Goal: Task Accomplishment & Management: Complete application form

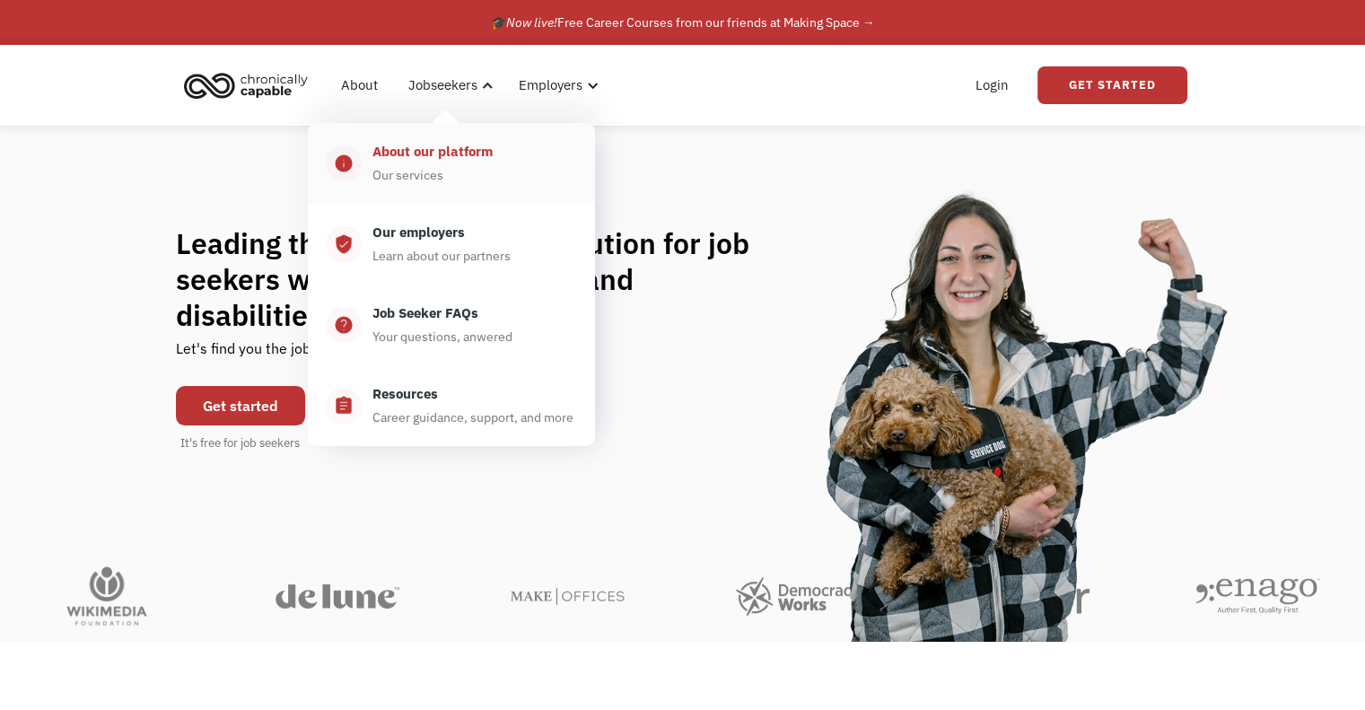
click at [391, 148] on div "About our platform" at bounding box center [432, 152] width 120 height 22
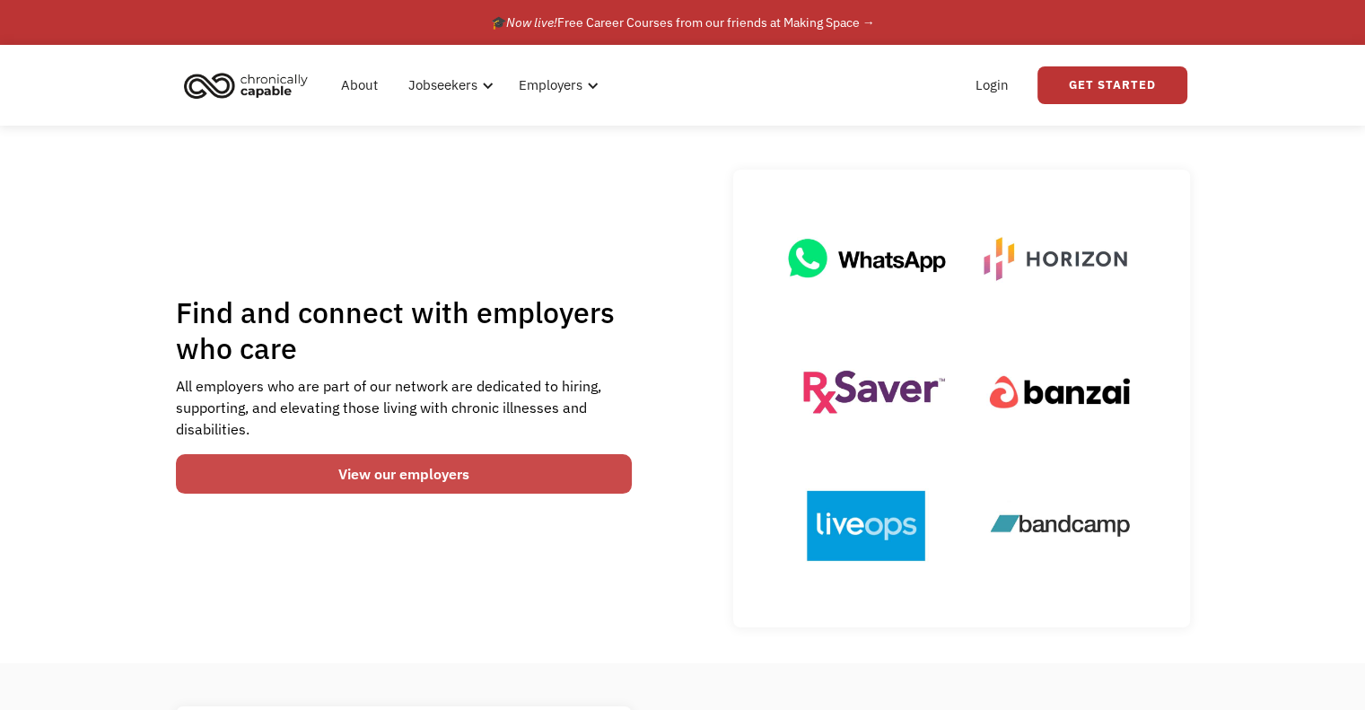
click at [254, 468] on link "View our employers" at bounding box center [404, 473] width 457 height 39
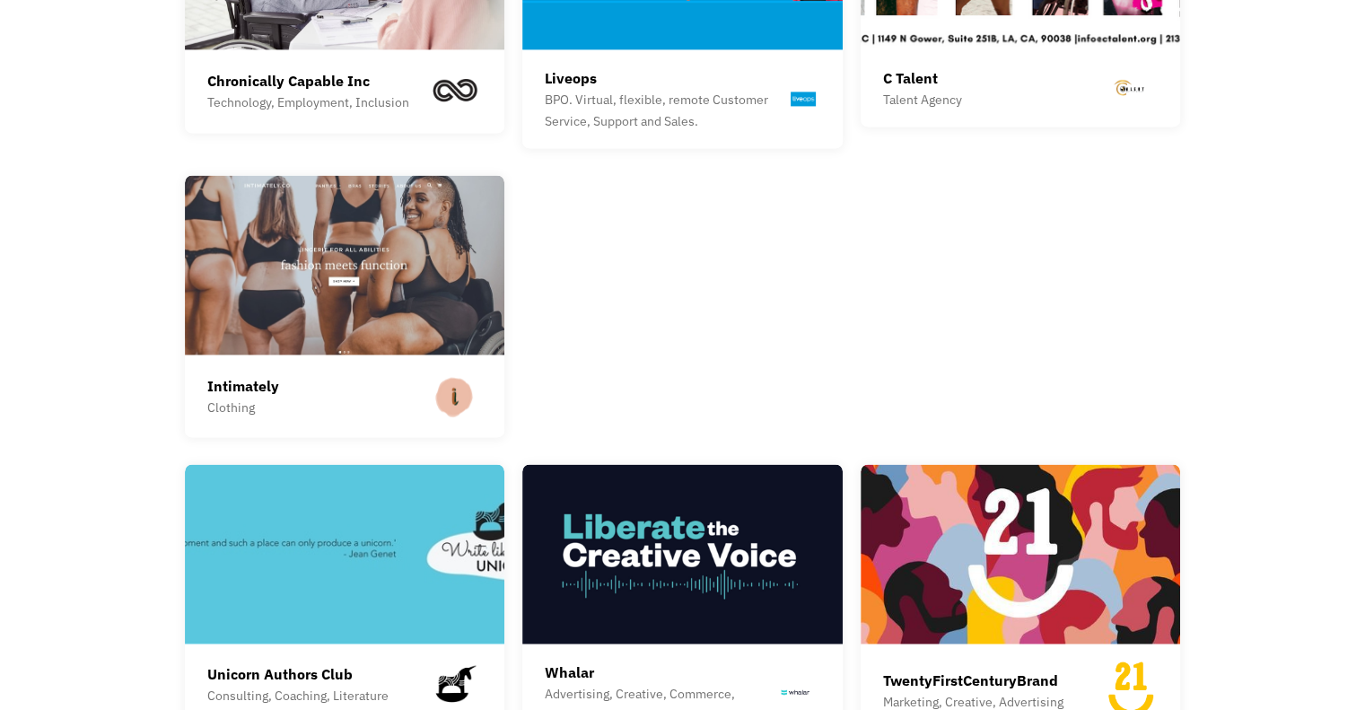
scroll to position [2686, 0]
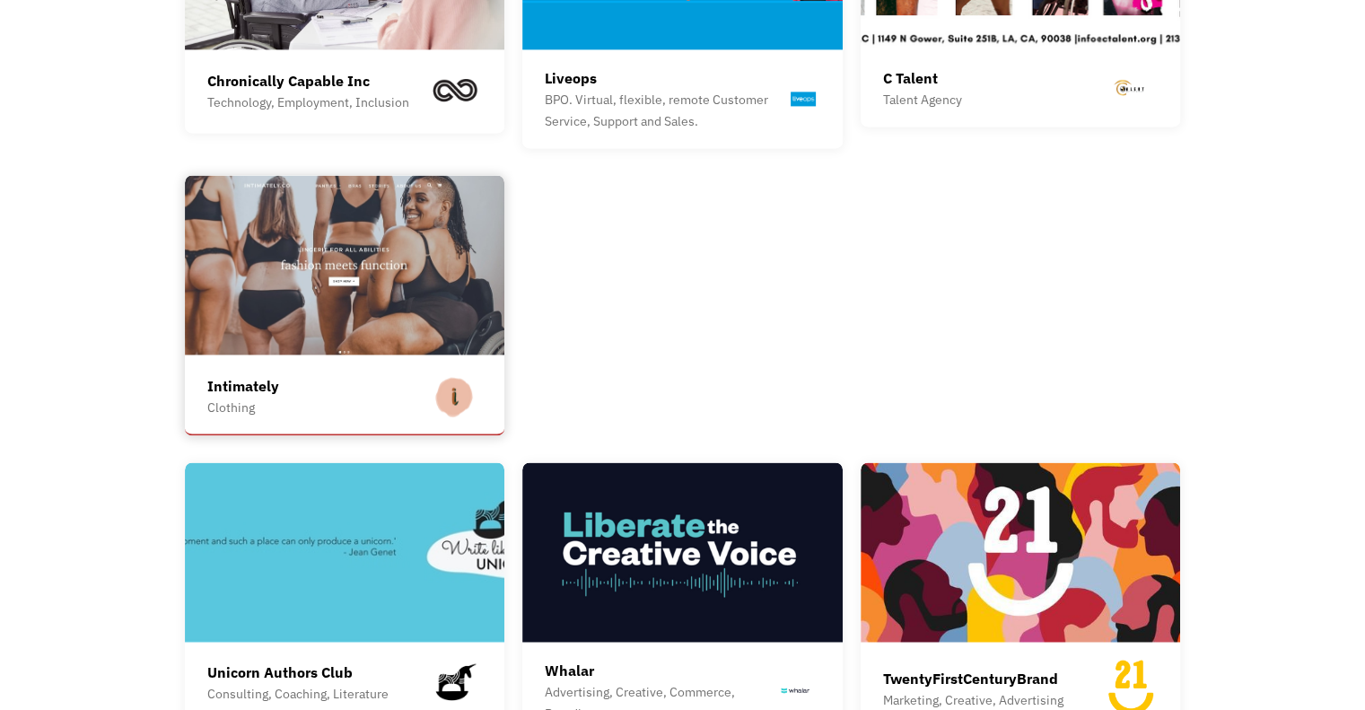
click at [384, 372] on div "Intimately Clothing" at bounding box center [345, 396] width 276 height 49
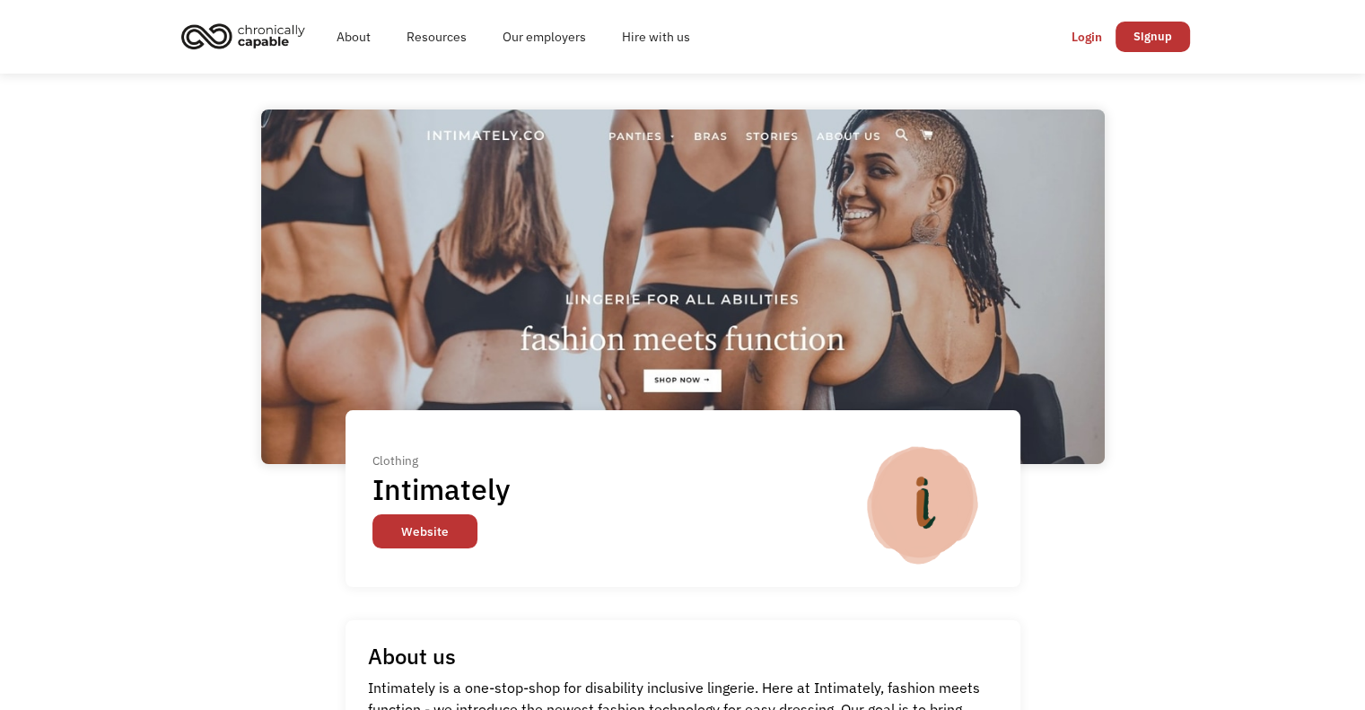
click at [408, 542] on link "Website" at bounding box center [424, 531] width 105 height 34
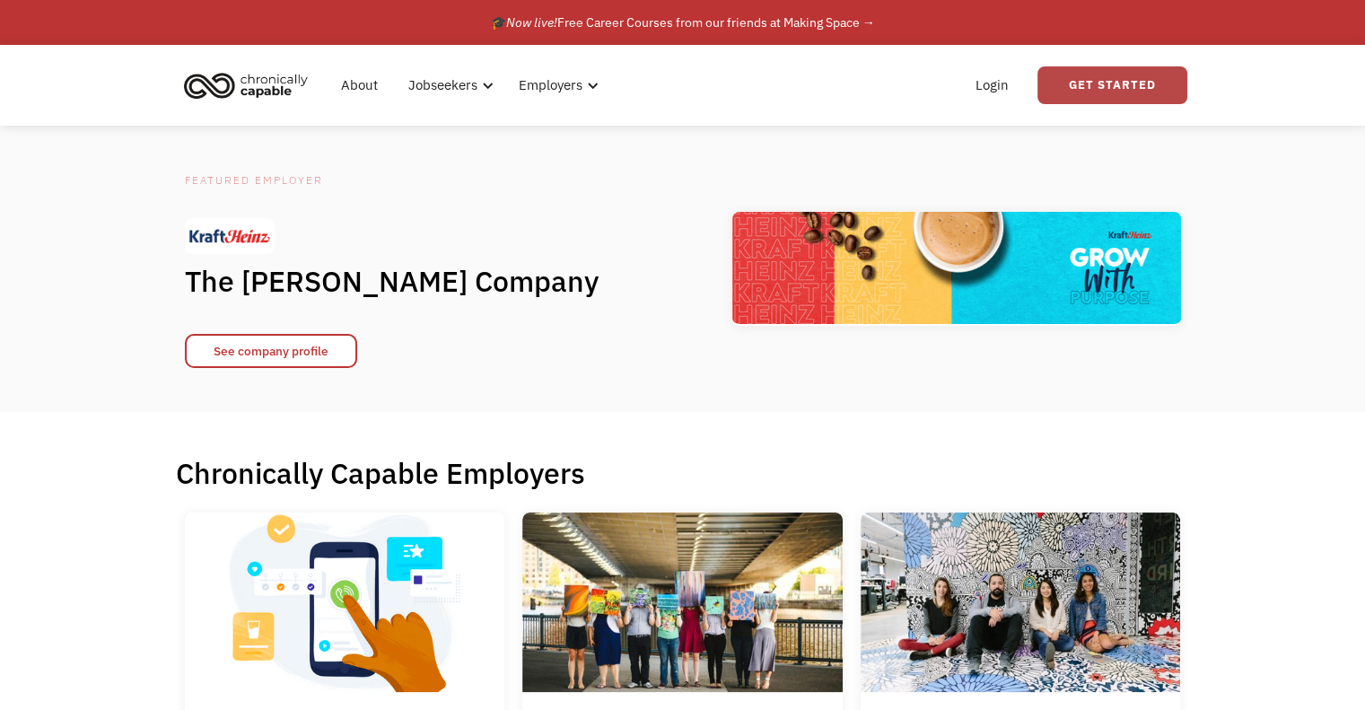
click at [1081, 79] on link "Get Started" at bounding box center [1113, 85] width 150 height 38
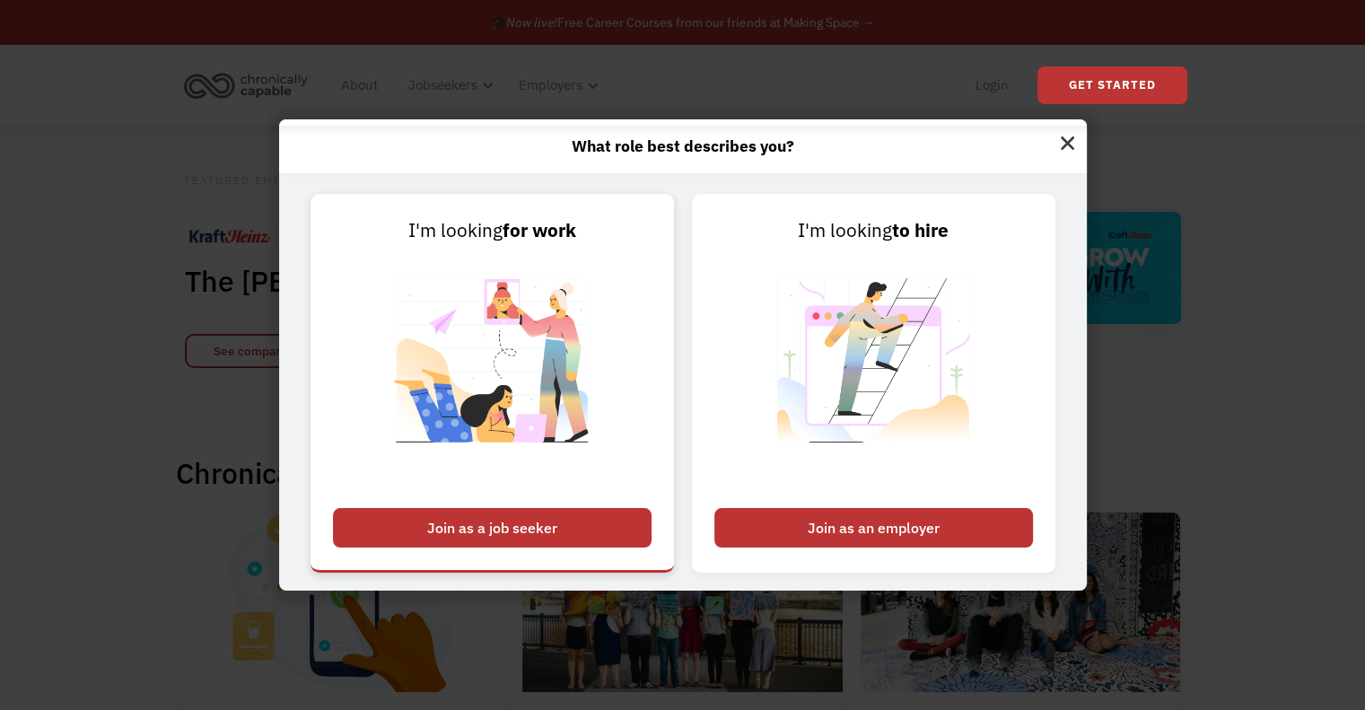
click at [526, 540] on div "Join as a job seeker" at bounding box center [492, 527] width 319 height 39
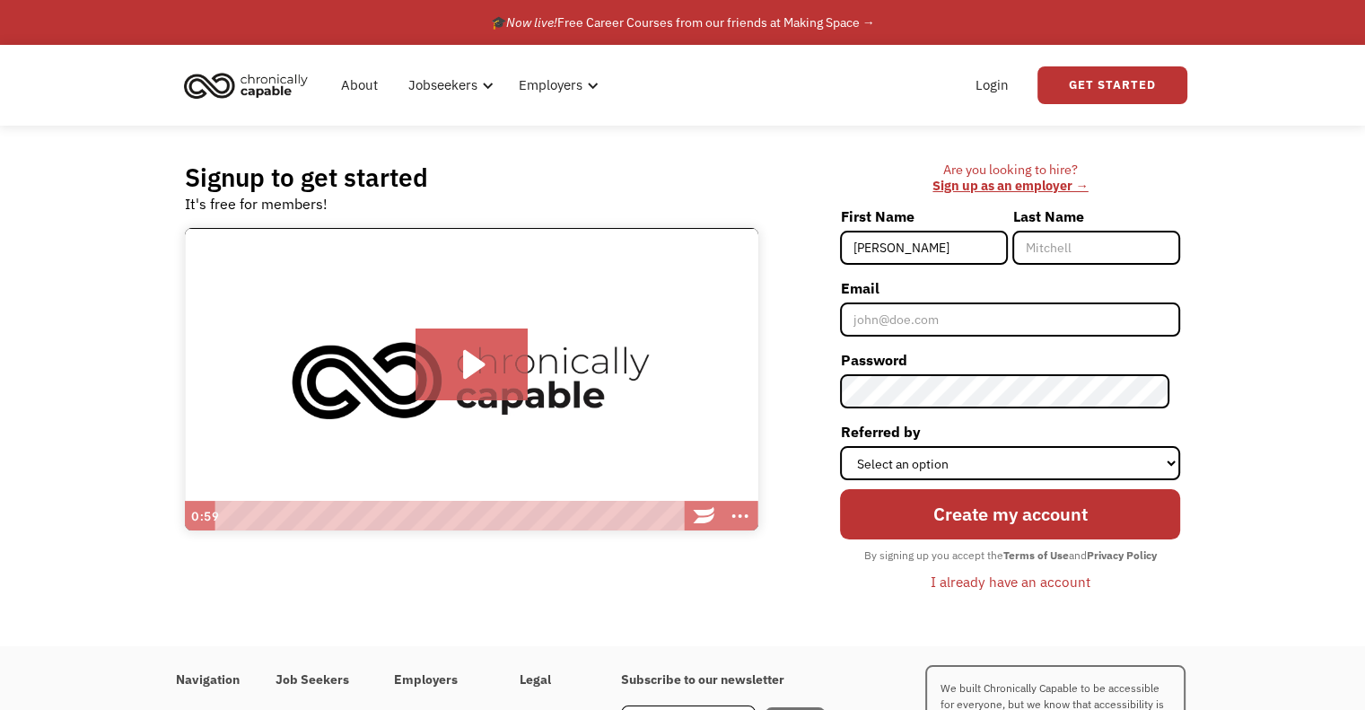
type input "[PERSON_NAME]"
click at [1082, 250] on input "Last Name" at bounding box center [1096, 248] width 168 height 34
type input "Richardson"
click at [1030, 304] on input "Email" at bounding box center [1010, 319] width 340 height 34
type input "zinarichardson@outlook.com"
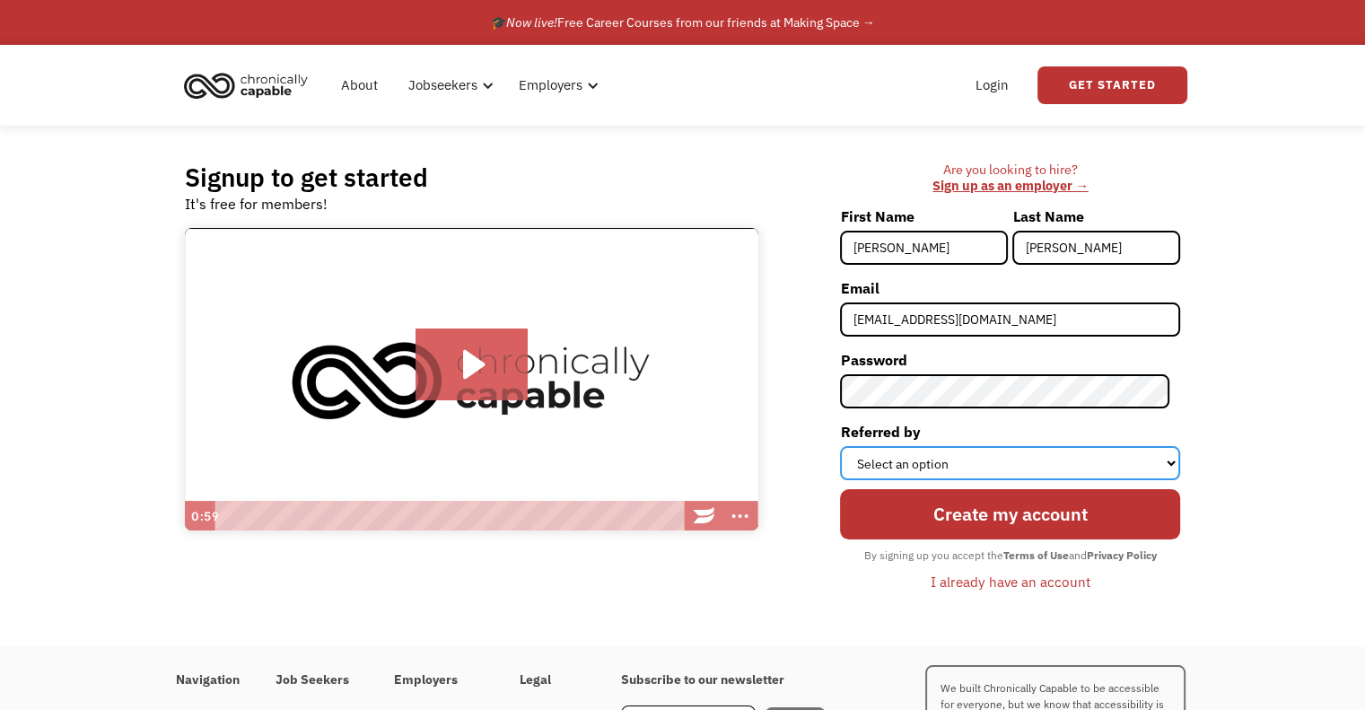
click at [1075, 452] on select "Select an option Instagram Facebook Twitter Search Engine News Article Word of …" at bounding box center [1010, 463] width 340 height 34
select select "Other"
click at [851, 446] on select "Select an option Instagram Facebook Twitter Search Engine News Article Word of …" at bounding box center [1010, 463] width 340 height 34
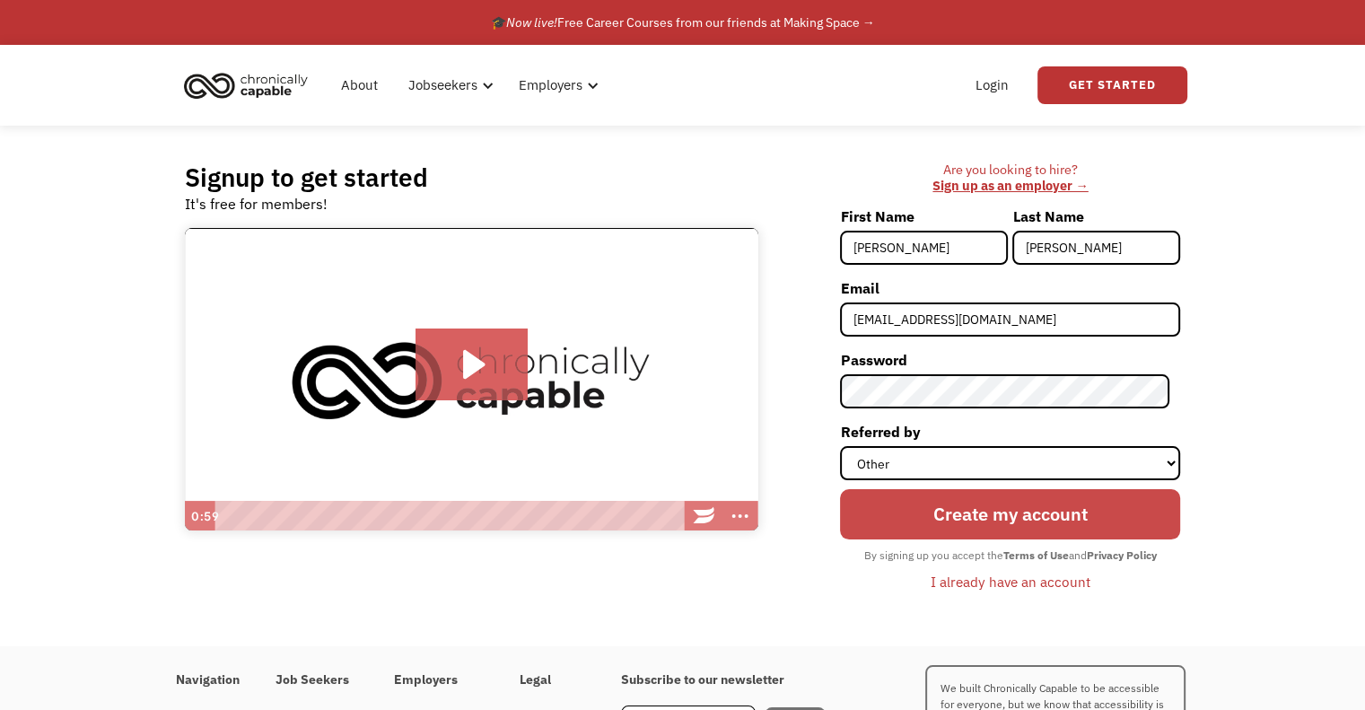
click at [1082, 508] on input "Create my account" at bounding box center [1010, 514] width 340 height 50
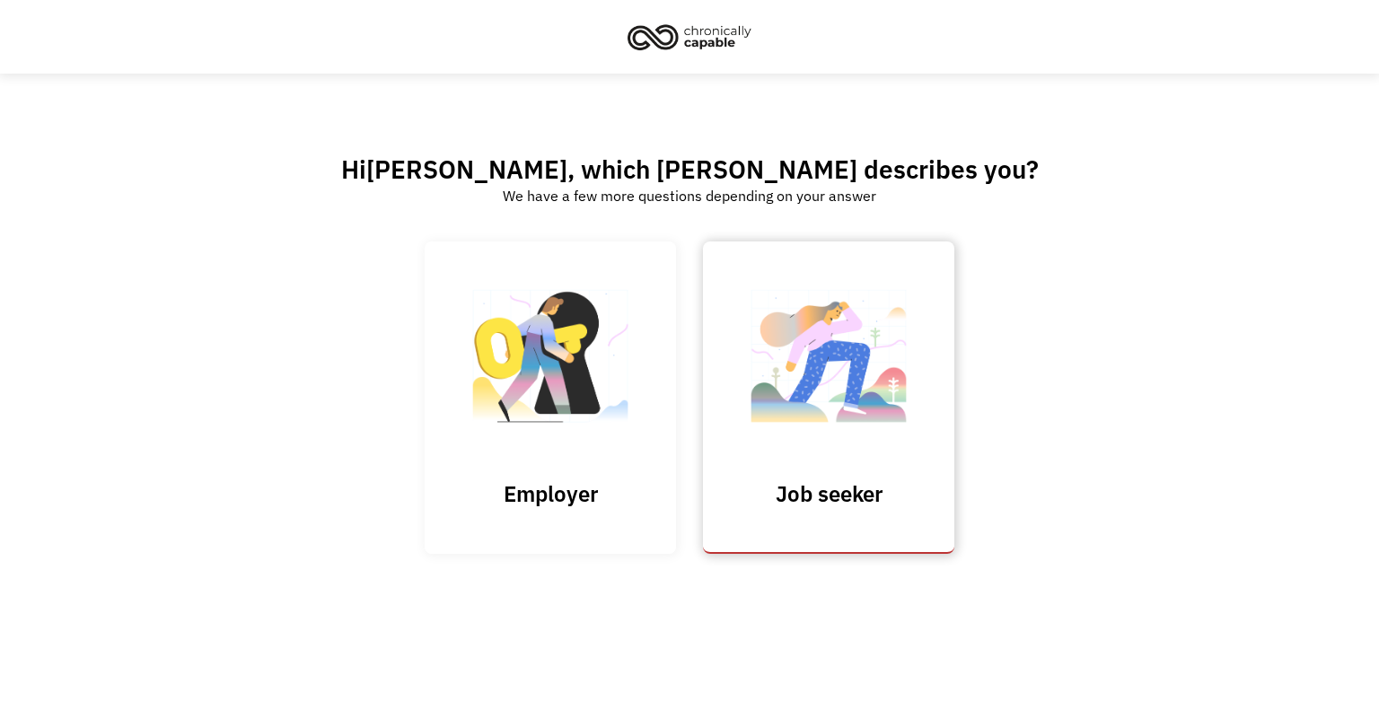
click at [898, 358] on img at bounding box center [829, 364] width 180 height 175
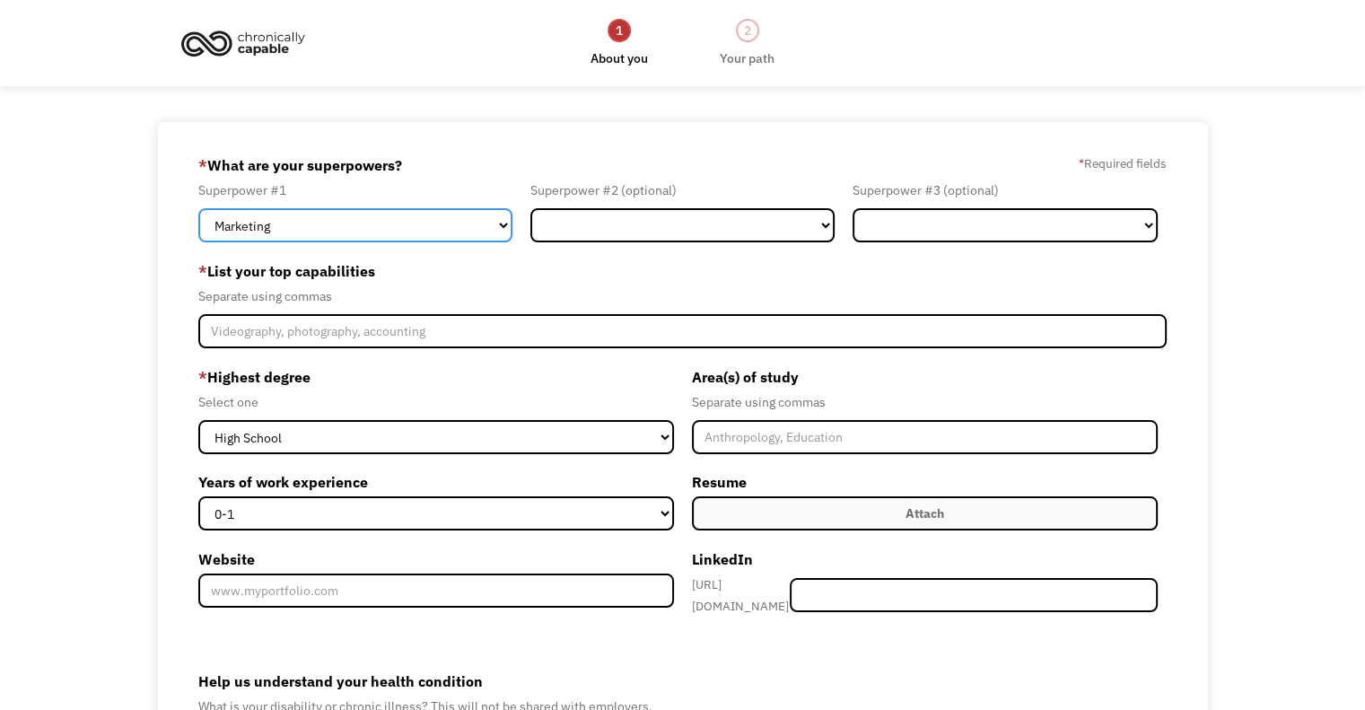
click at [391, 222] on select "Marketing Human Resources Finance Technology Operations Sales Industrial & Manu…" at bounding box center [355, 225] width 314 height 34
select select "Legal"
click at [198, 208] on select "Marketing Human Resources Finance Technology Operations Sales Industrial & Manu…" at bounding box center [355, 225] width 314 height 34
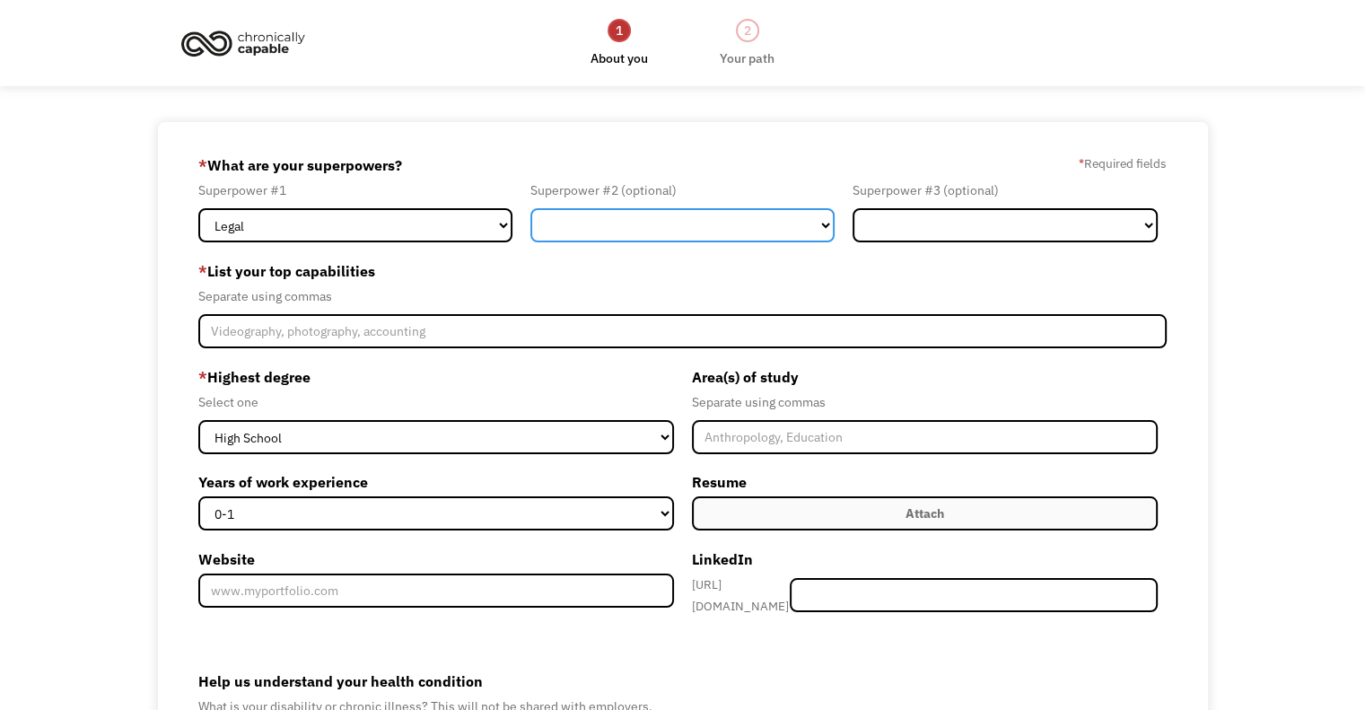
click at [648, 222] on select "Marketing Human Resources Finance Technology Operations Sales Industrial & Manu…" at bounding box center [682, 225] width 305 height 34
click at [530, 208] on select "Marketing Human Resources Finance Technology Operations Sales Industrial & Manu…" at bounding box center [682, 225] width 305 height 34
click at [722, 215] on select "Marketing Human Resources Finance Technology Operations Sales Industrial & Manu…" at bounding box center [682, 225] width 305 height 34
select select "Administration"
click at [530, 208] on select "Marketing Human Resources Finance Technology Operations Sales Industrial & Manu…" at bounding box center [682, 225] width 305 height 34
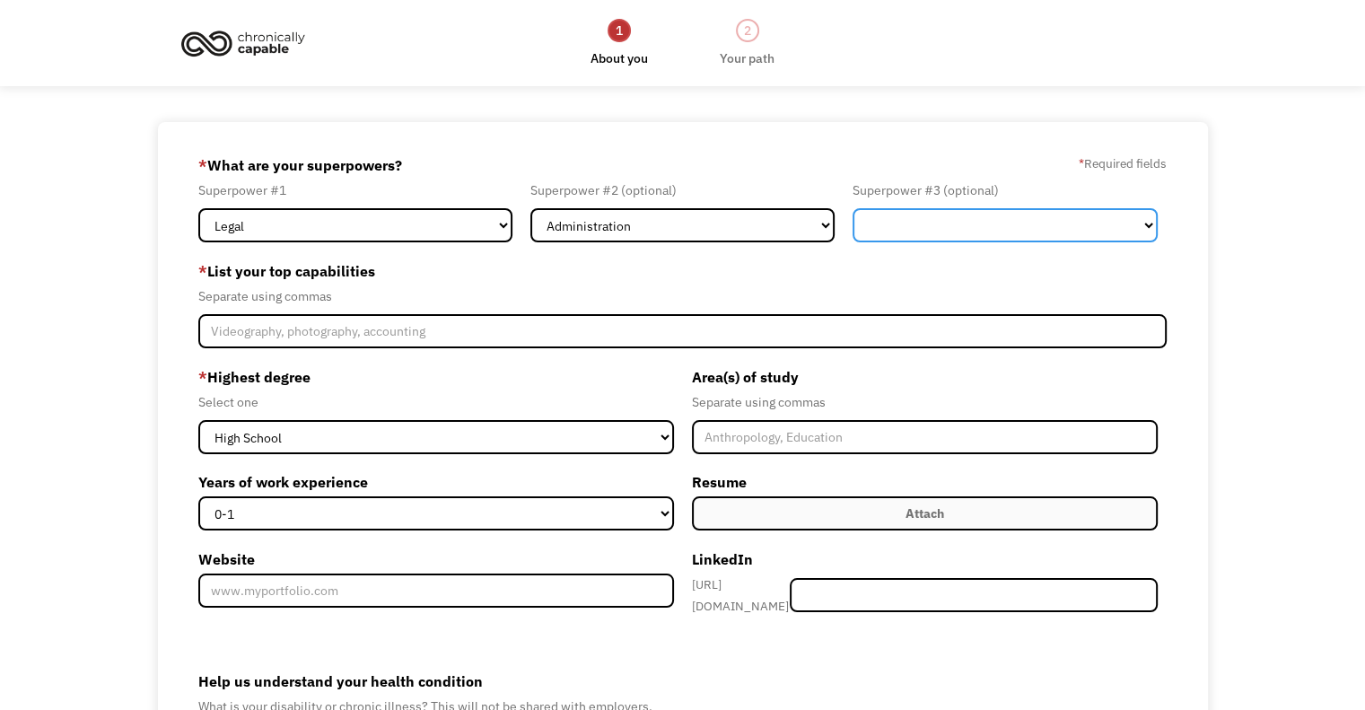
click at [892, 234] on select "Marketing Human Resources Finance Technology Operations Sales Industrial & Manu…" at bounding box center [1005, 225] width 305 height 34
select select "Customer Service"
click at [853, 208] on select "Marketing Human Resources Finance Technology Operations Sales Industrial & Manu…" at bounding box center [1005, 225] width 305 height 34
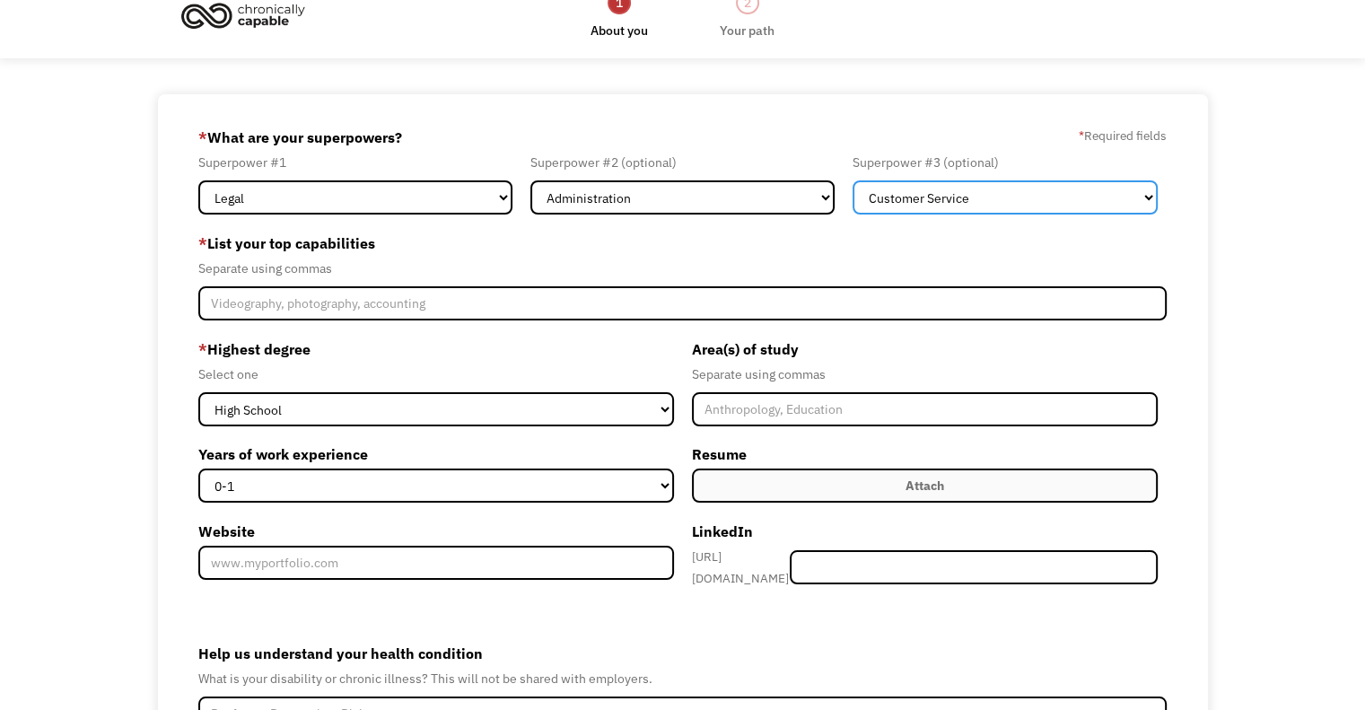
scroll to position [64, 0]
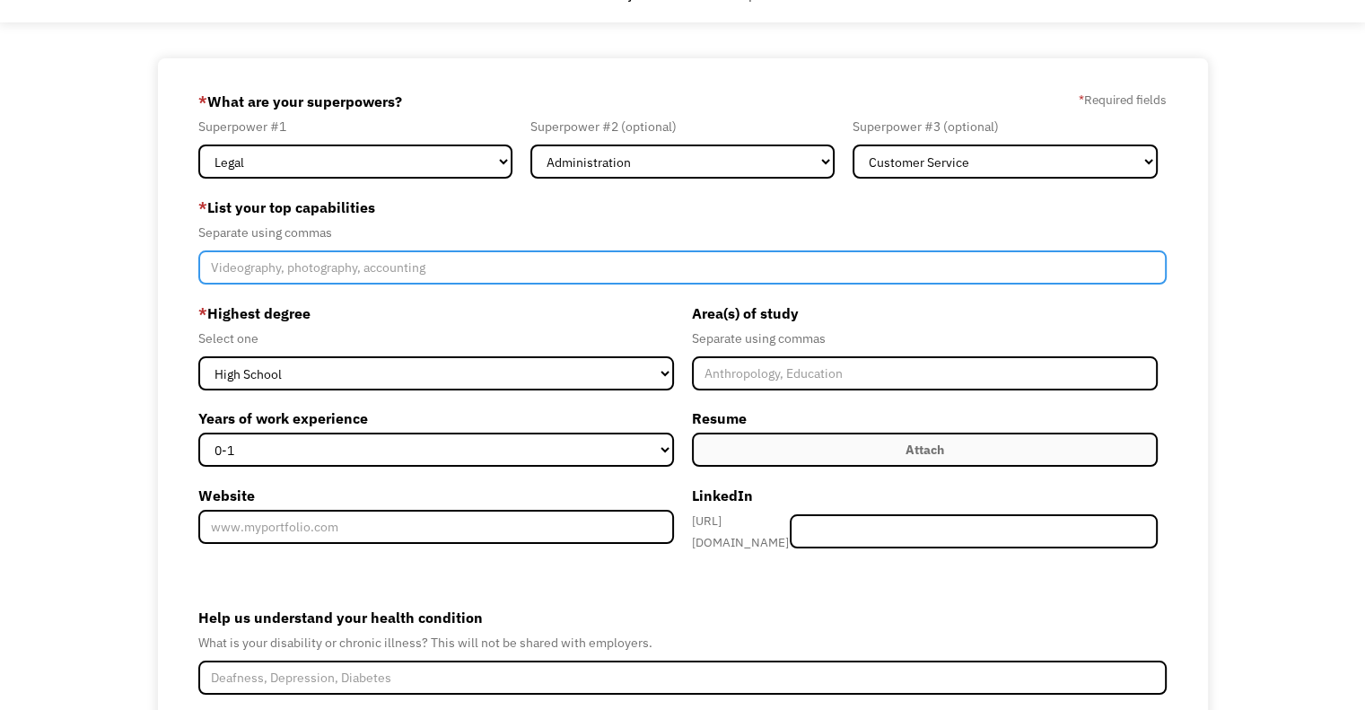
click at [524, 262] on input "Member-Create-Step1" at bounding box center [682, 267] width 968 height 34
type input "P"
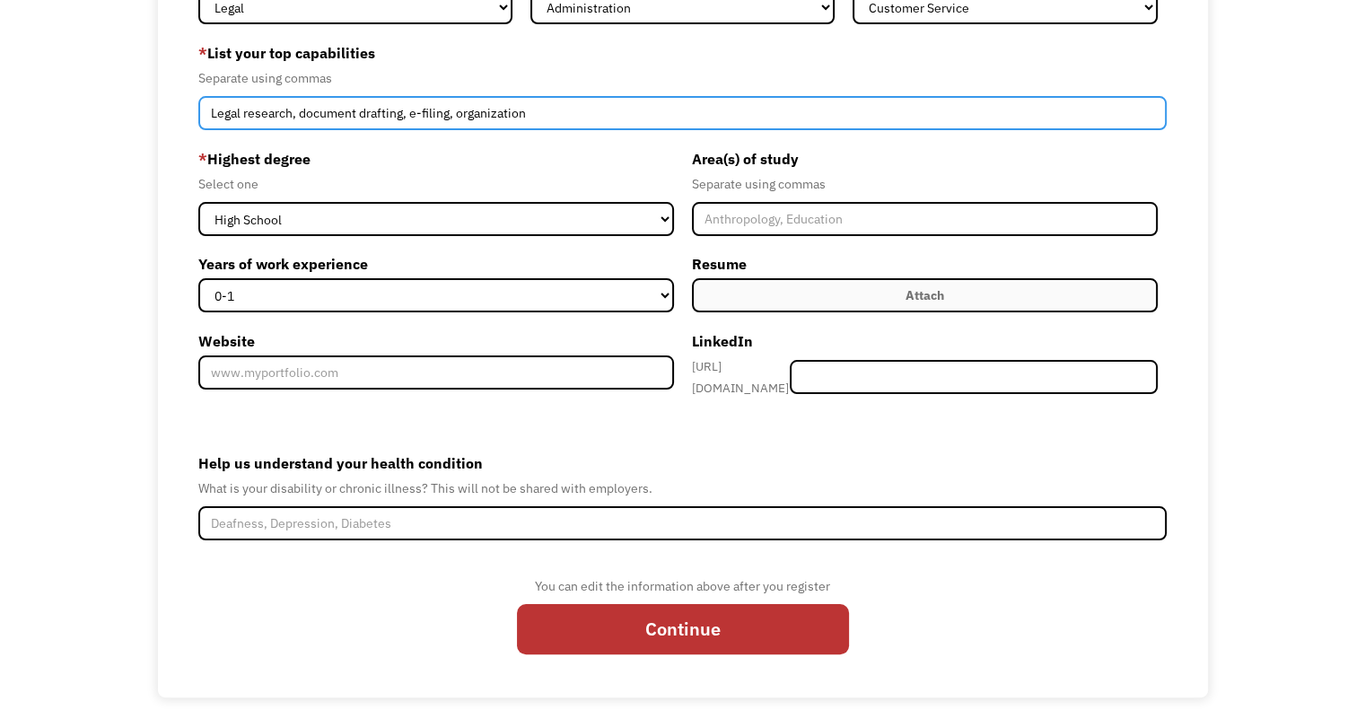
scroll to position [232, 0]
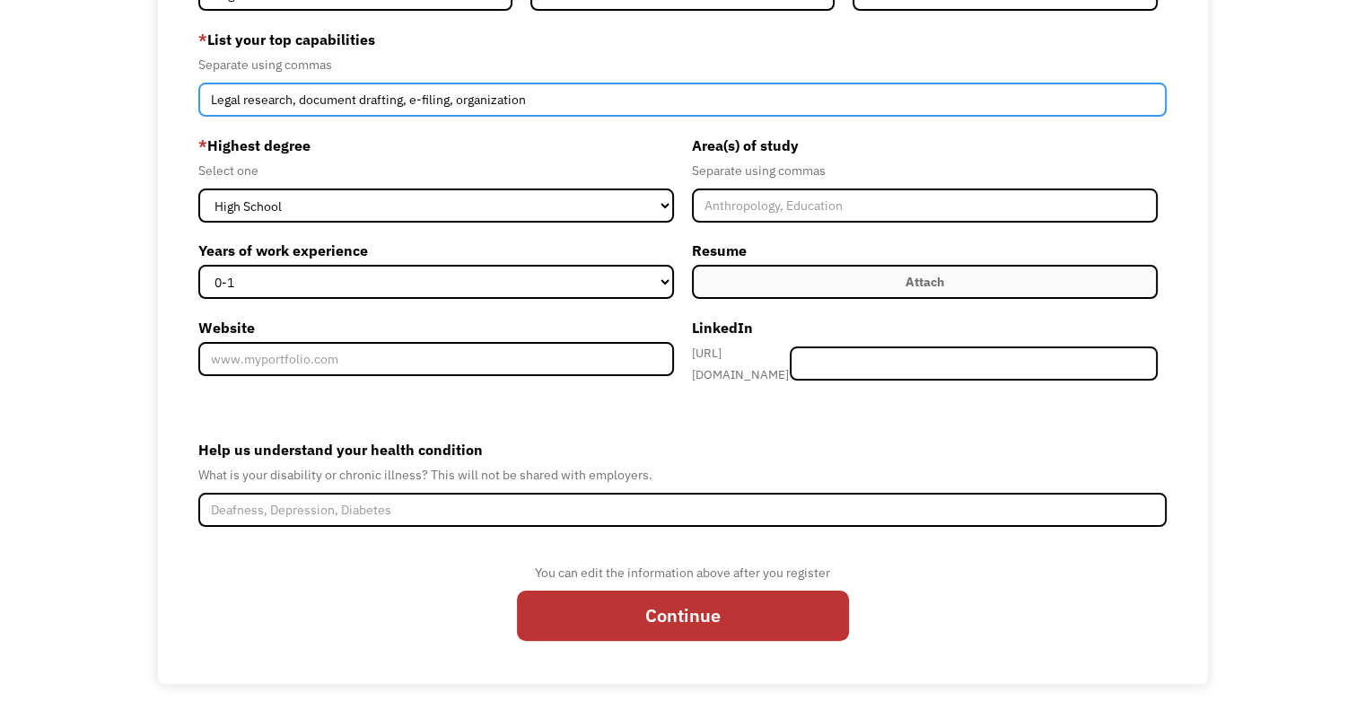
type input "Legal research, document drafting, e-filing, organization"
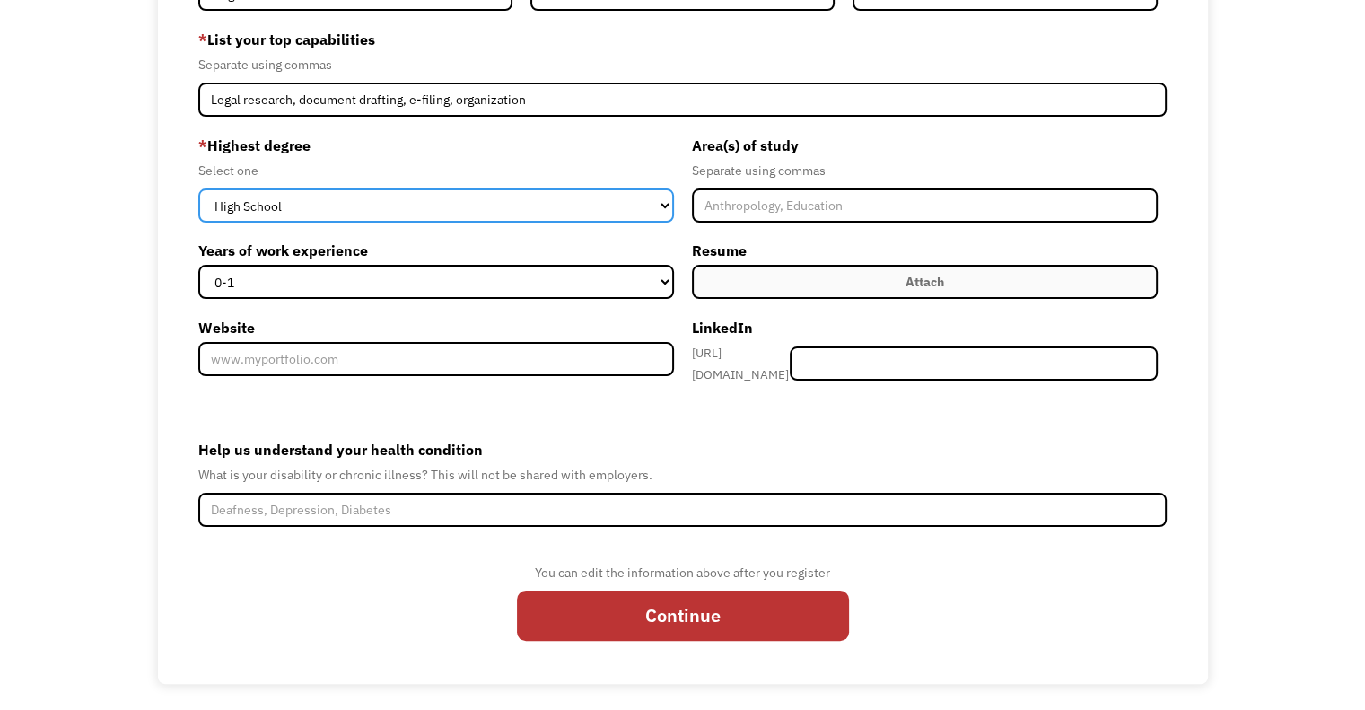
click at [611, 217] on select "High School Associates Bachelors Master's PhD" at bounding box center [435, 205] width 475 height 34
click at [198, 188] on select "High School Associates Bachelors Master's PhD" at bounding box center [435, 205] width 475 height 34
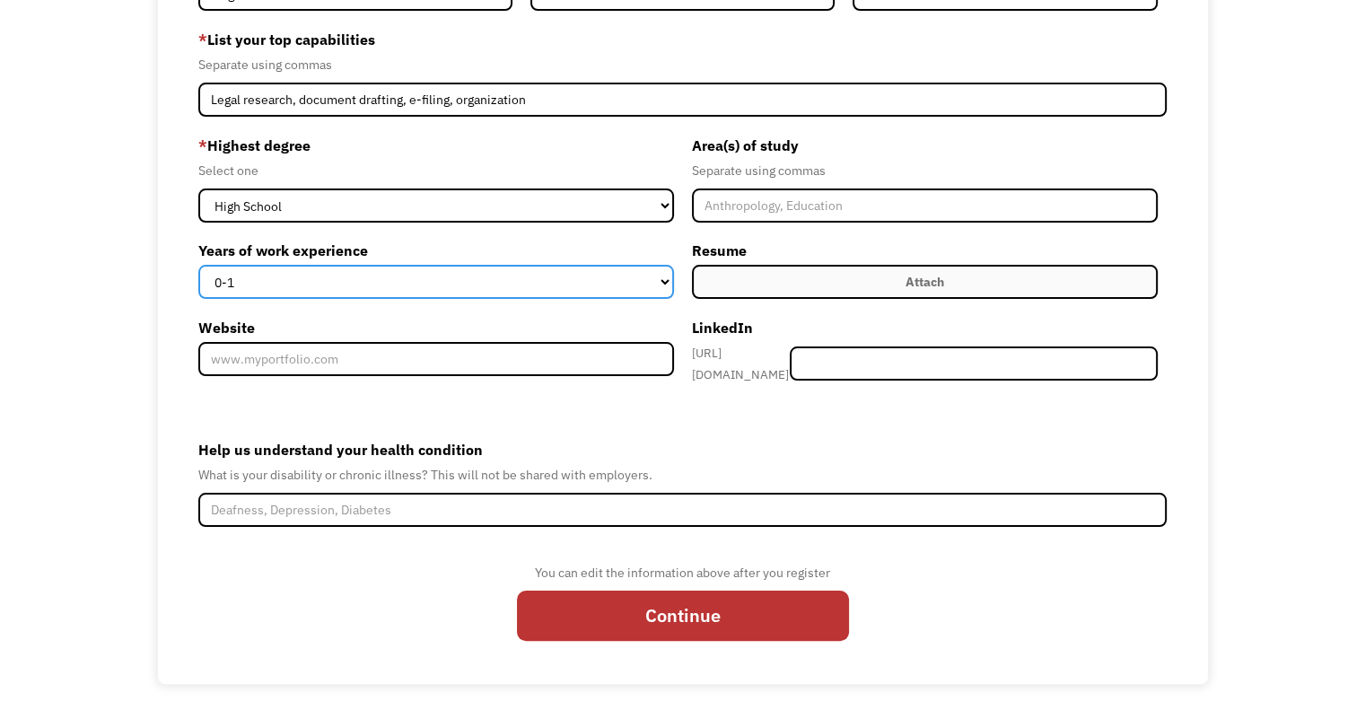
click at [462, 286] on select "0-1 2-4 5-10 11-15 15+" at bounding box center [435, 282] width 475 height 34
select select "2-4"
click at [198, 265] on select "0-1 2-4 5-10 11-15 15+" at bounding box center [435, 282] width 475 height 34
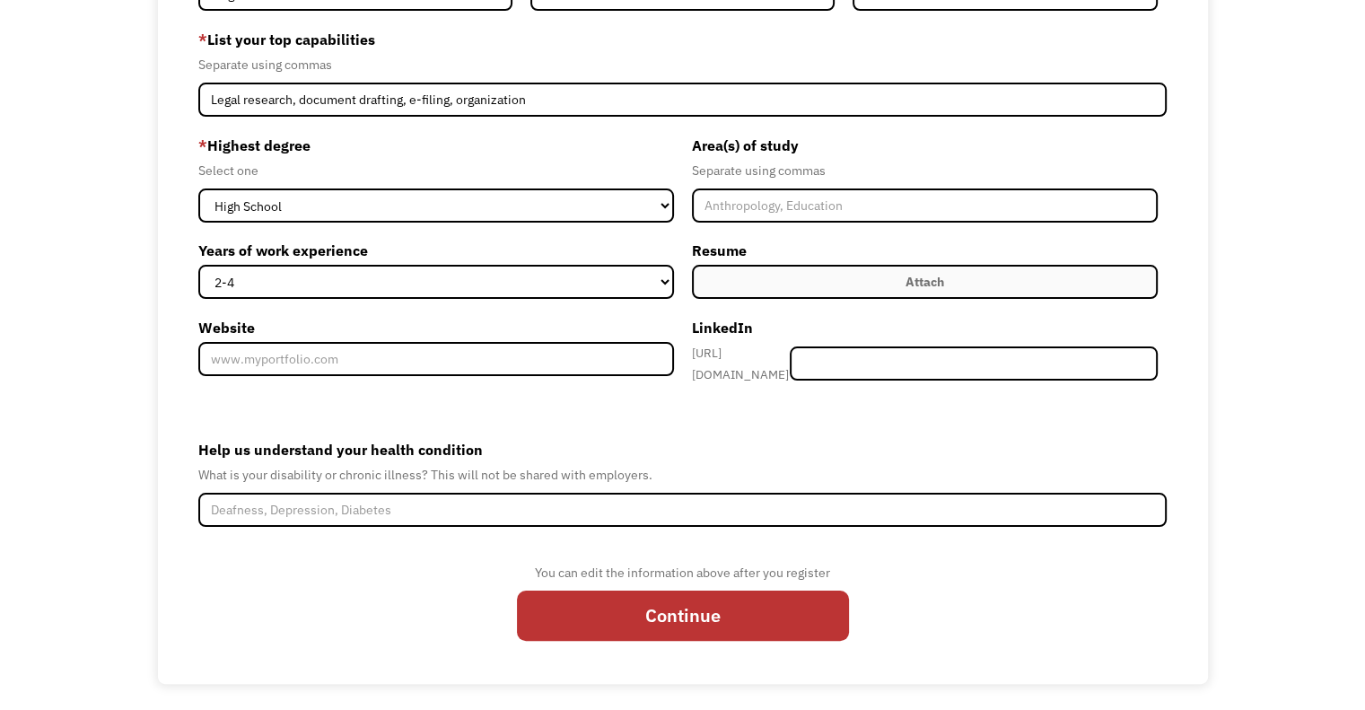
click at [740, 284] on label "Attach" at bounding box center [925, 282] width 466 height 34
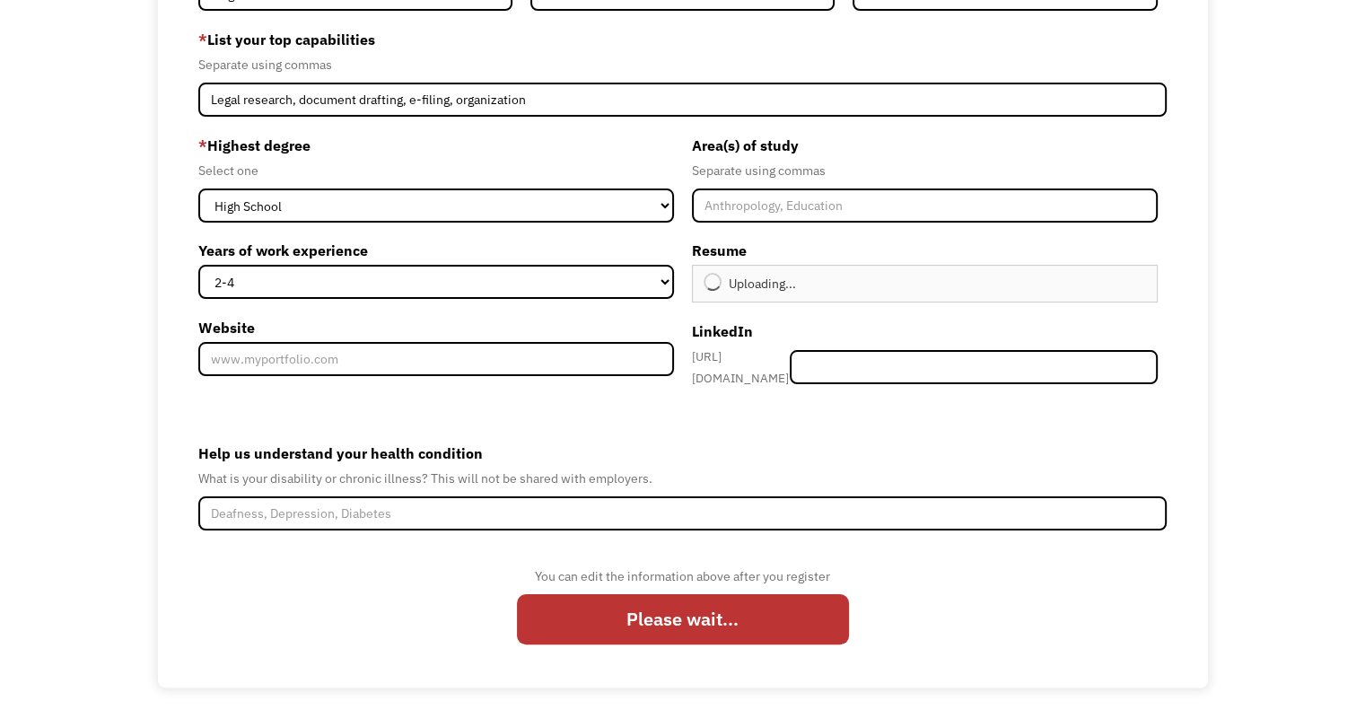
type input "Continue"
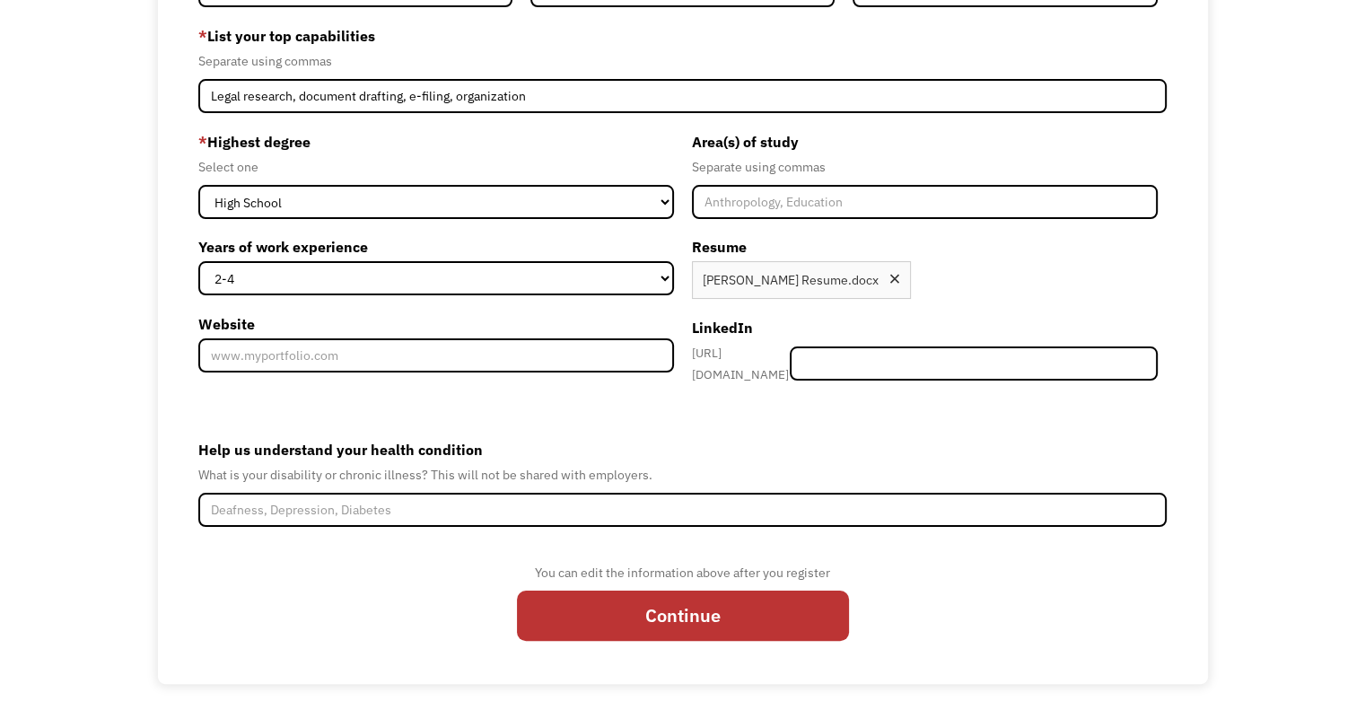
click at [632, 481] on div "Help us understand your health condition What is your disability or chronic ill…" at bounding box center [682, 481] width 968 height 92
click at [554, 473] on div "What is your disability or chronic illness? This will not be shared with employ…" at bounding box center [682, 475] width 968 height 22
click at [416, 477] on div "Help us understand your health condition What is your disability or chronic ill…" at bounding box center [682, 481] width 968 height 92
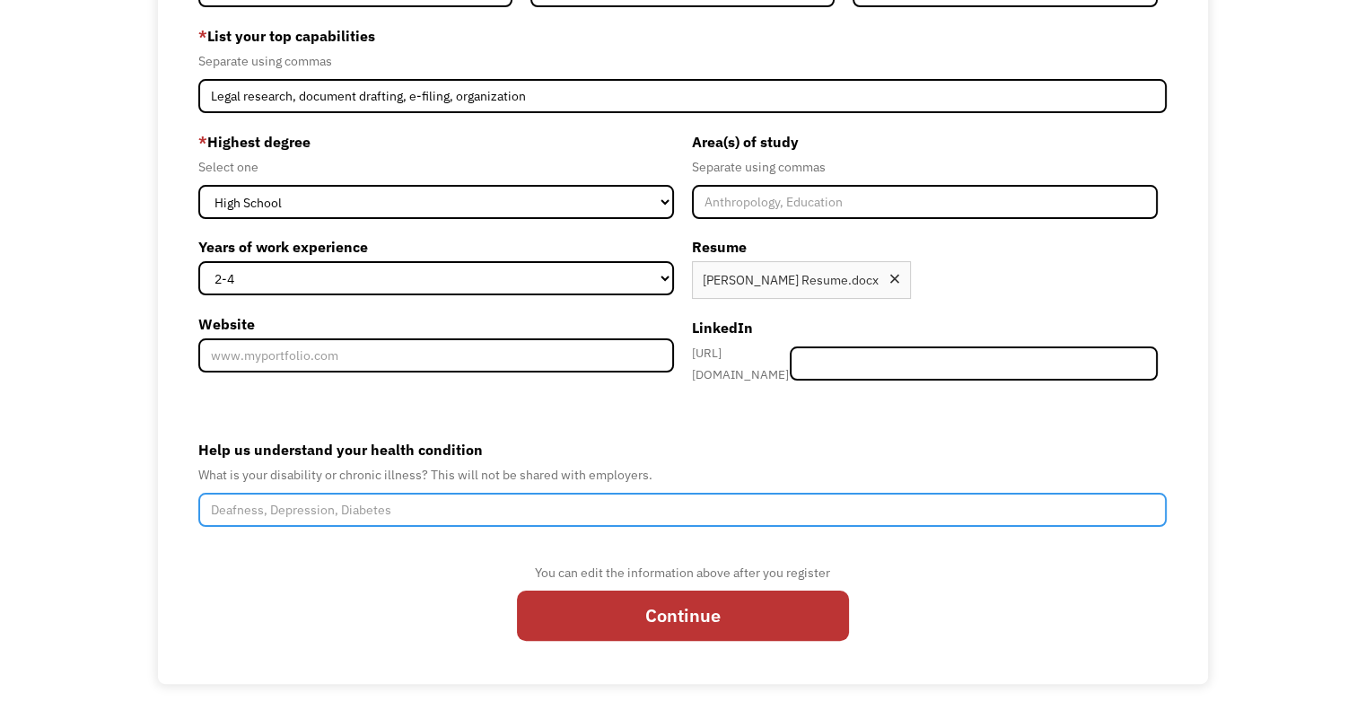
click at [337, 495] on input "Help us understand your health condition" at bounding box center [682, 510] width 968 height 34
type input "Dysautonomia, Fibromyalgia, Arthritis, Raynaud's"
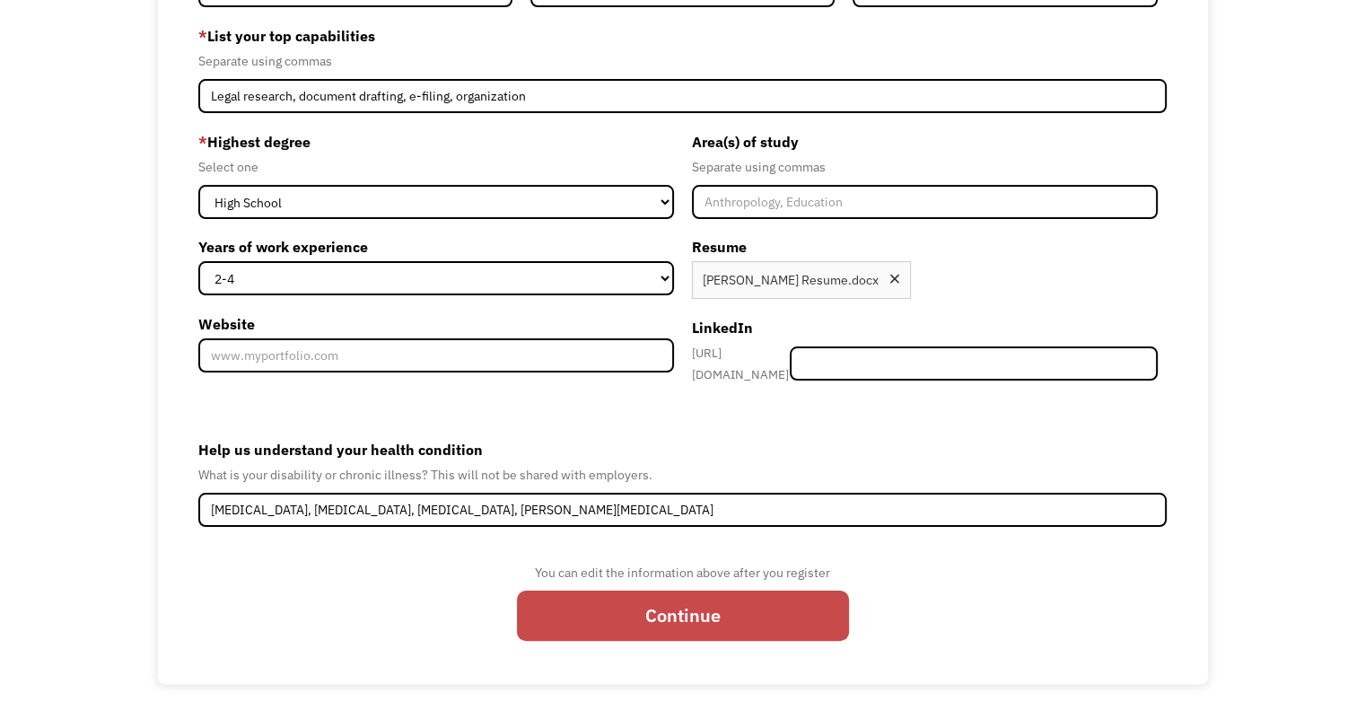
click at [649, 609] on input "Continue" at bounding box center [683, 616] width 332 height 50
type input "Please wait..."
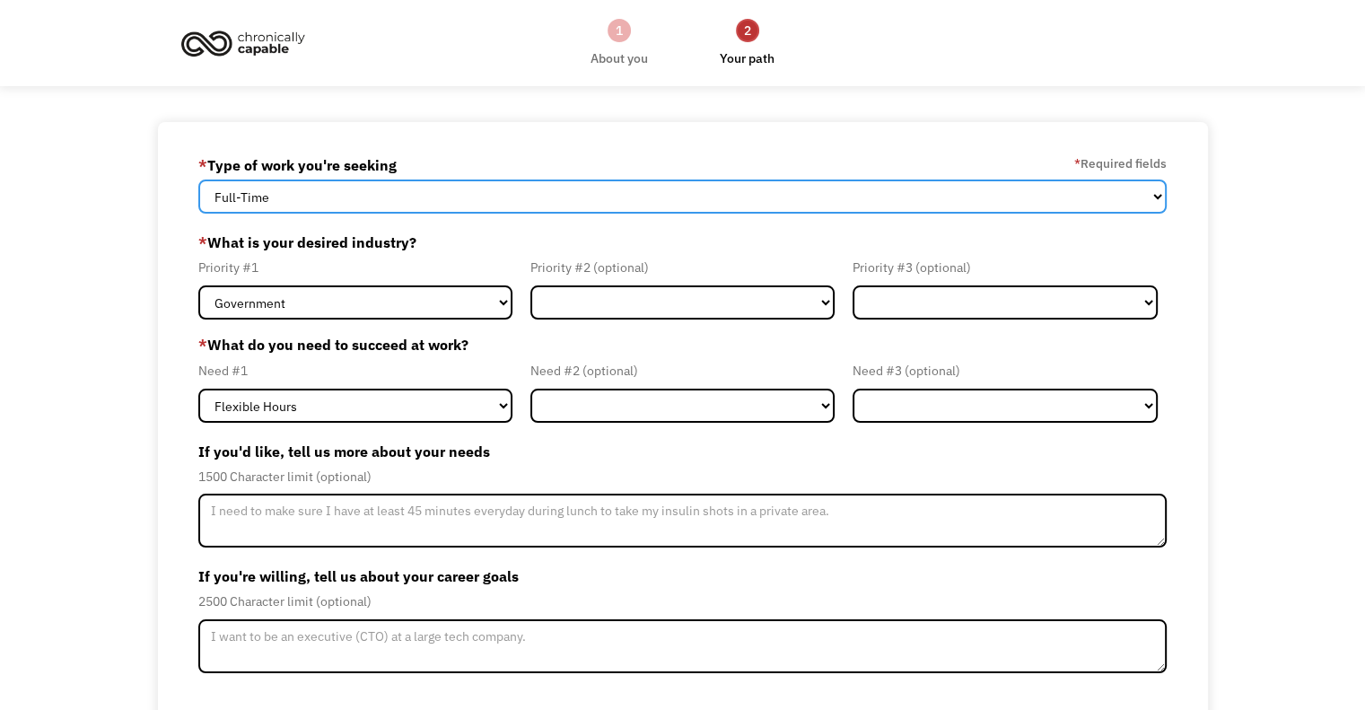
click at [880, 201] on select "Full-Time Part-Time Both Full-Time and Part-Time" at bounding box center [682, 197] width 968 height 34
select select "Both Full-Time and Part-Time"
click at [198, 180] on select "Full-Time Part-Time Both Full-Time and Part-Time" at bounding box center [682, 197] width 968 height 34
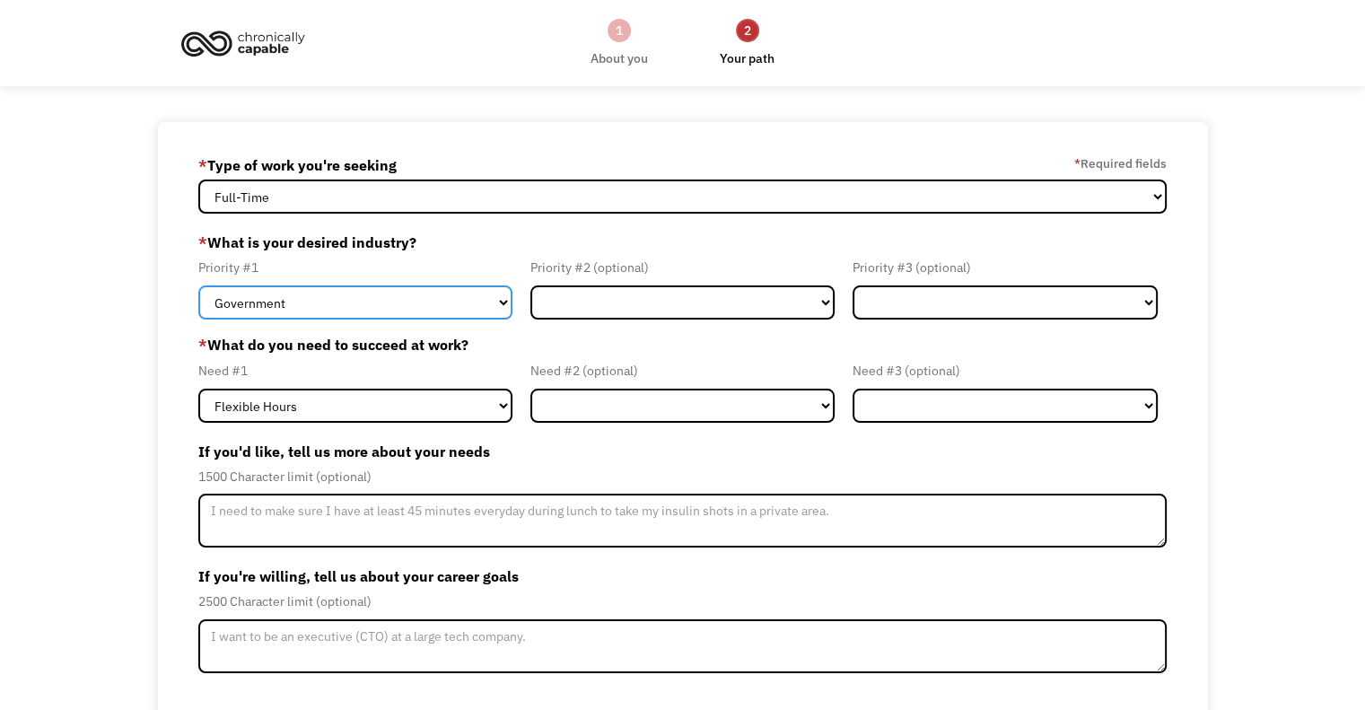
click at [423, 304] on select "Government Finance & Insurance Health & Social Care Tech & Engineering Creative…" at bounding box center [355, 302] width 314 height 34
select select "Other"
click at [198, 285] on select "Government Finance & Insurance Health & Social Care Tech & Engineering Creative…" at bounding box center [355, 302] width 314 height 34
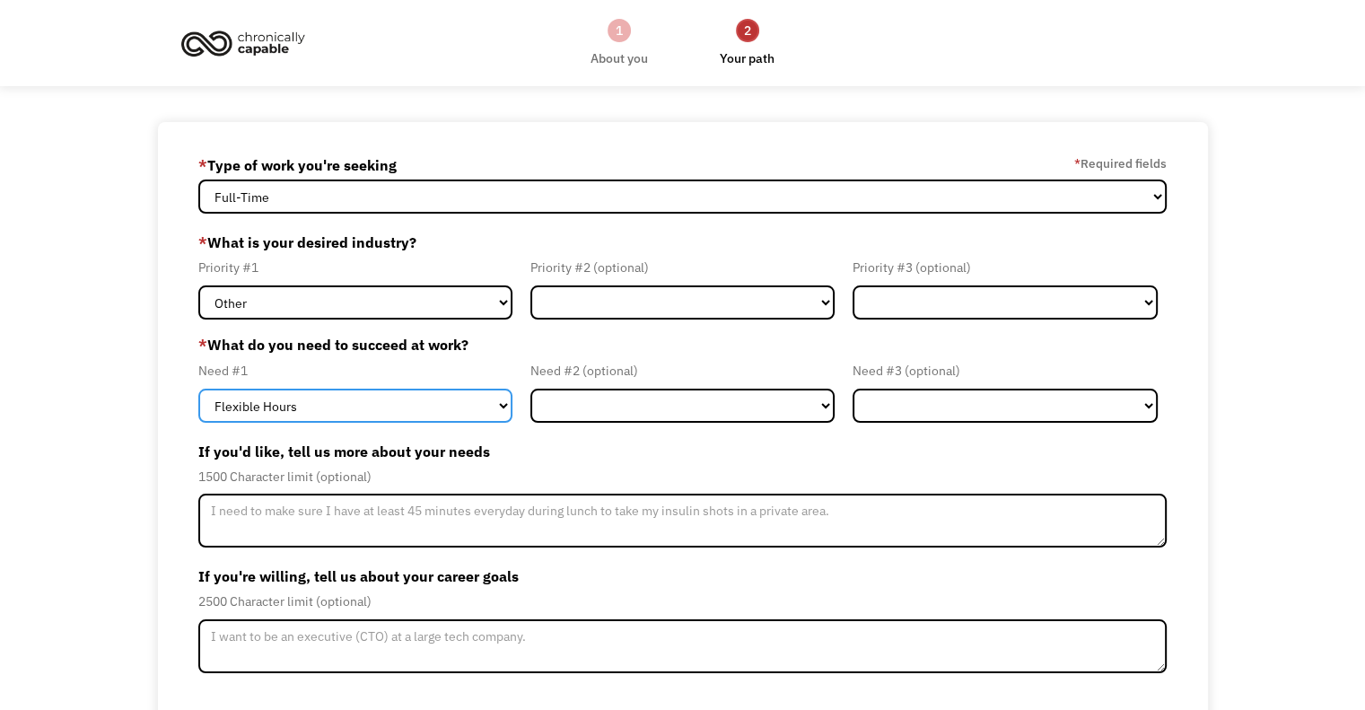
click at [453, 401] on select "Flexible Hours Remote Work Service Animal On-site Accommodations Visual Support…" at bounding box center [355, 406] width 314 height 34
select select "Remote Work"
click at [198, 389] on select "Flexible Hours Remote Work Service Animal On-site Accommodations Visual Support…" at bounding box center [355, 406] width 314 height 34
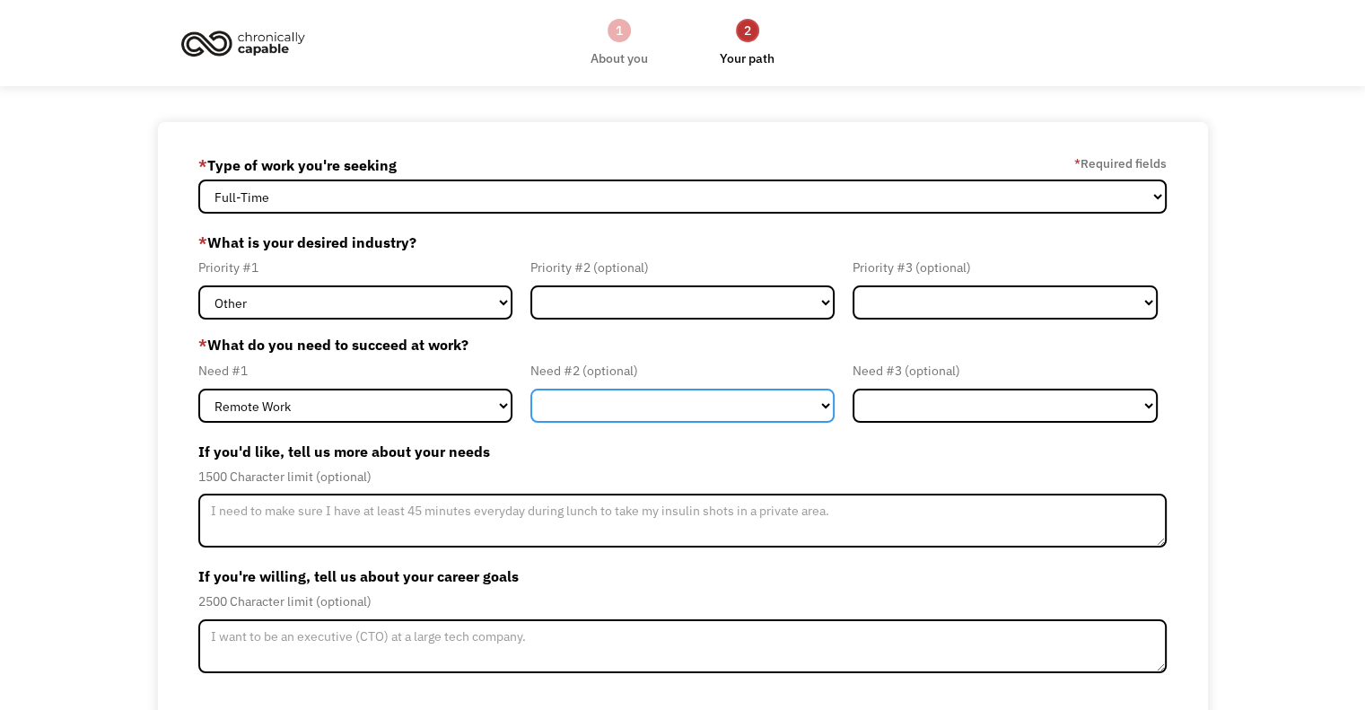
click at [630, 397] on select "Flexible Hours Remote Work Service Animal On-site Accommodations Visual Support…" at bounding box center [682, 406] width 305 height 34
select select "Flexible Hours"
click at [530, 389] on select "Flexible Hours Remote Work Service Animal On-site Accommodations Visual Support…" at bounding box center [682, 406] width 305 height 34
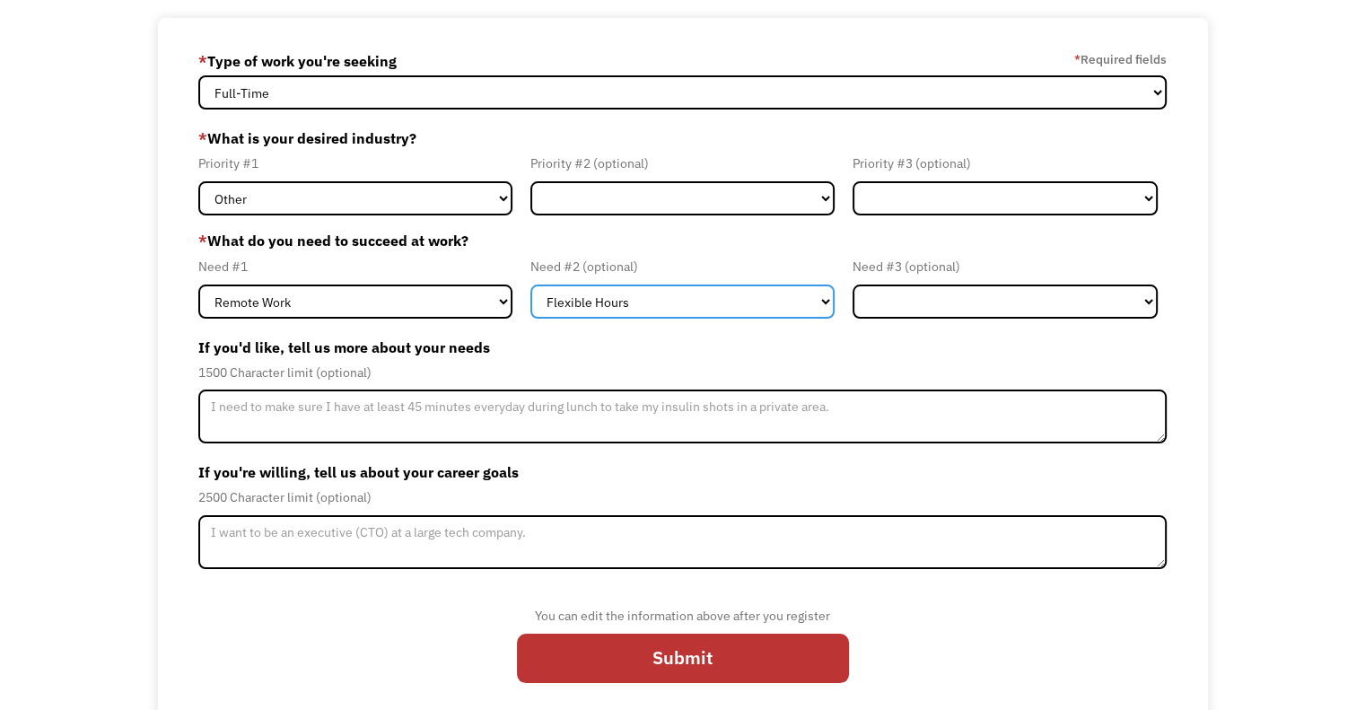
scroll to position [118, 0]
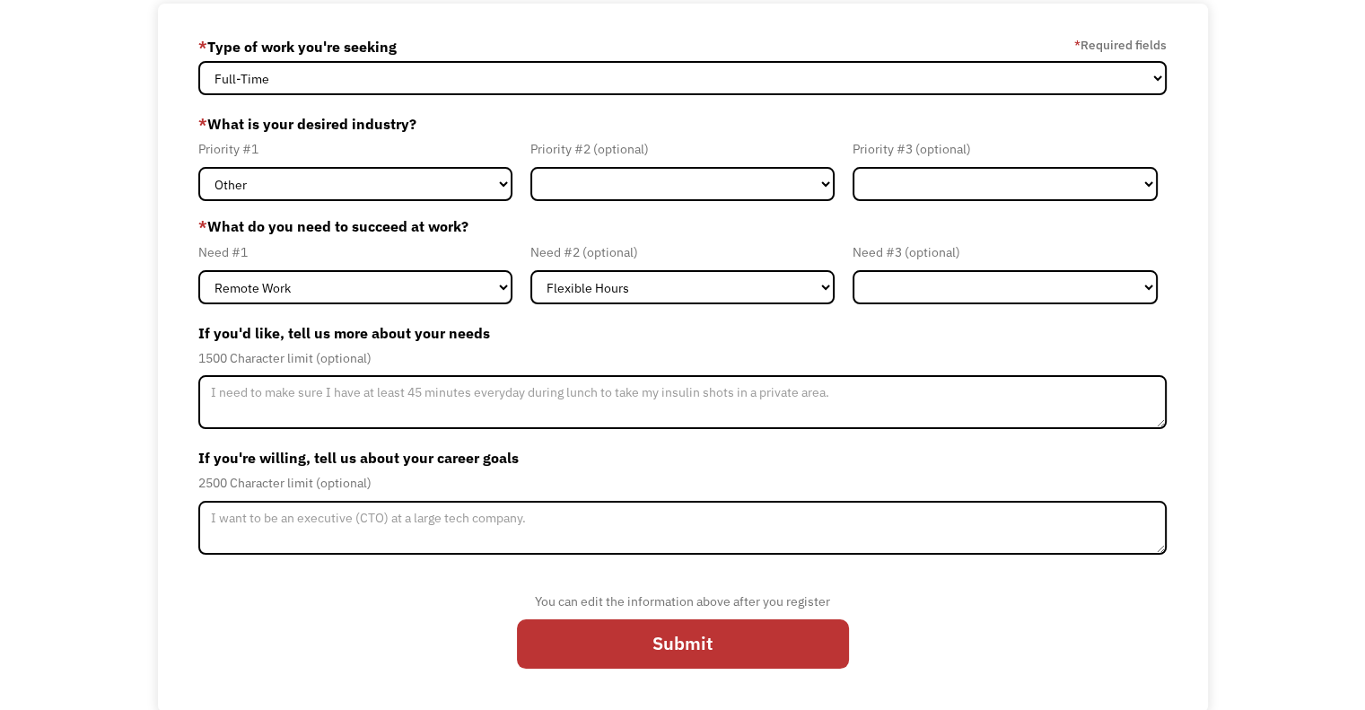
click at [865, 373] on div "If you'd like, tell us more about your needs 1500 Character limit (optional)" at bounding box center [682, 374] width 968 height 111
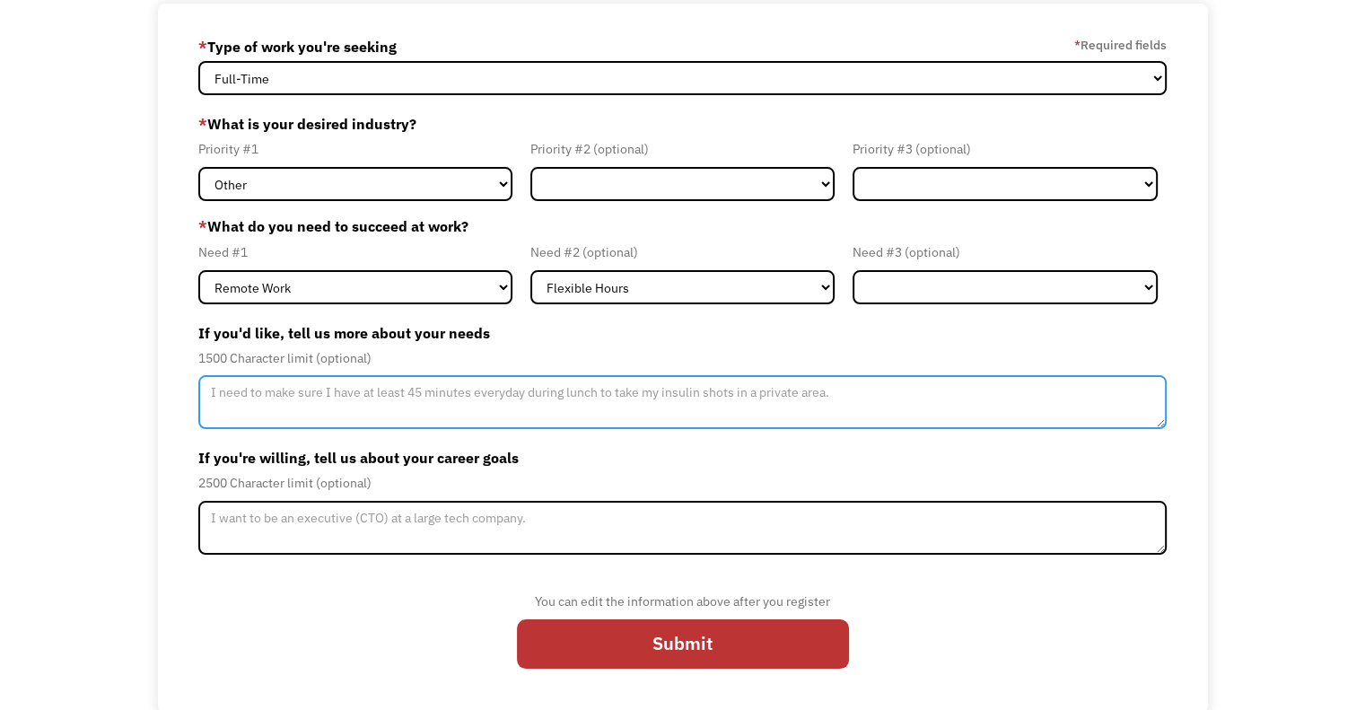
click at [854, 397] on textarea "Member-Update-Form-Step2" at bounding box center [682, 402] width 968 height 54
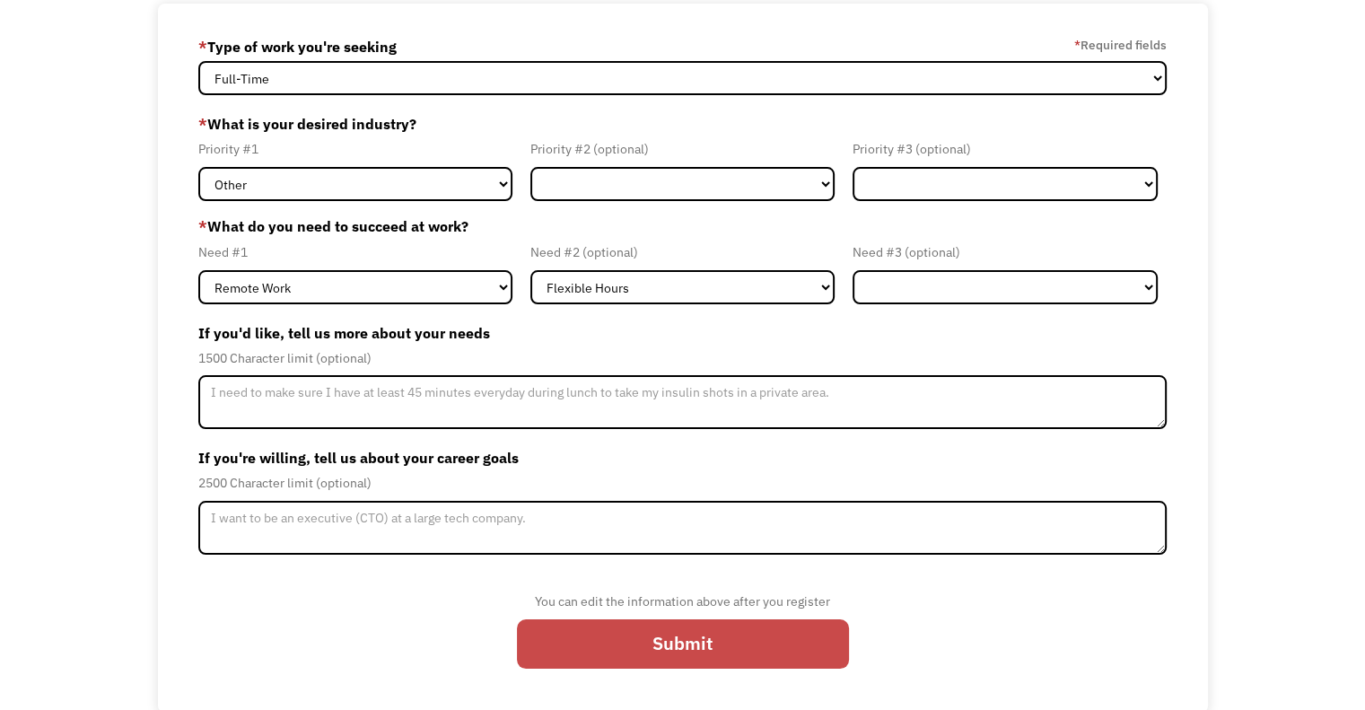
click at [704, 646] on input "Submit" at bounding box center [683, 644] width 332 height 50
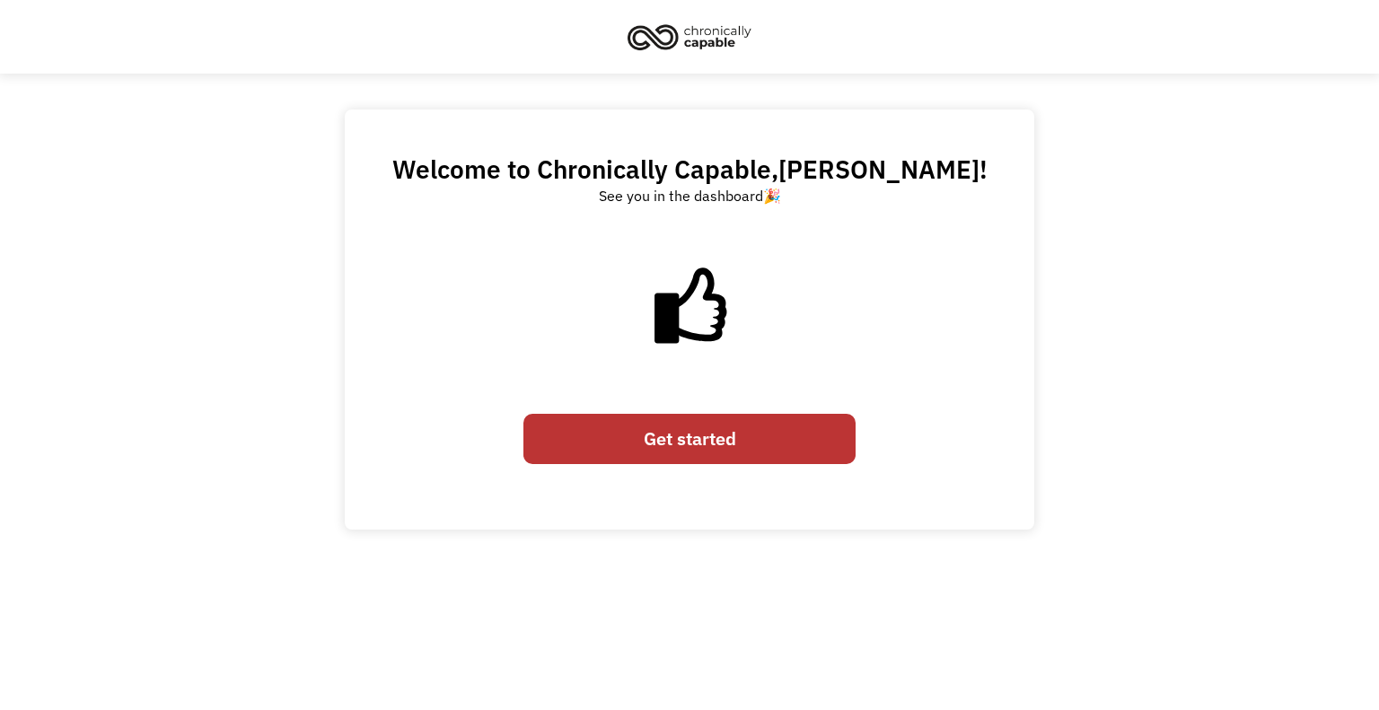
click at [625, 440] on link "Get started" at bounding box center [689, 439] width 332 height 50
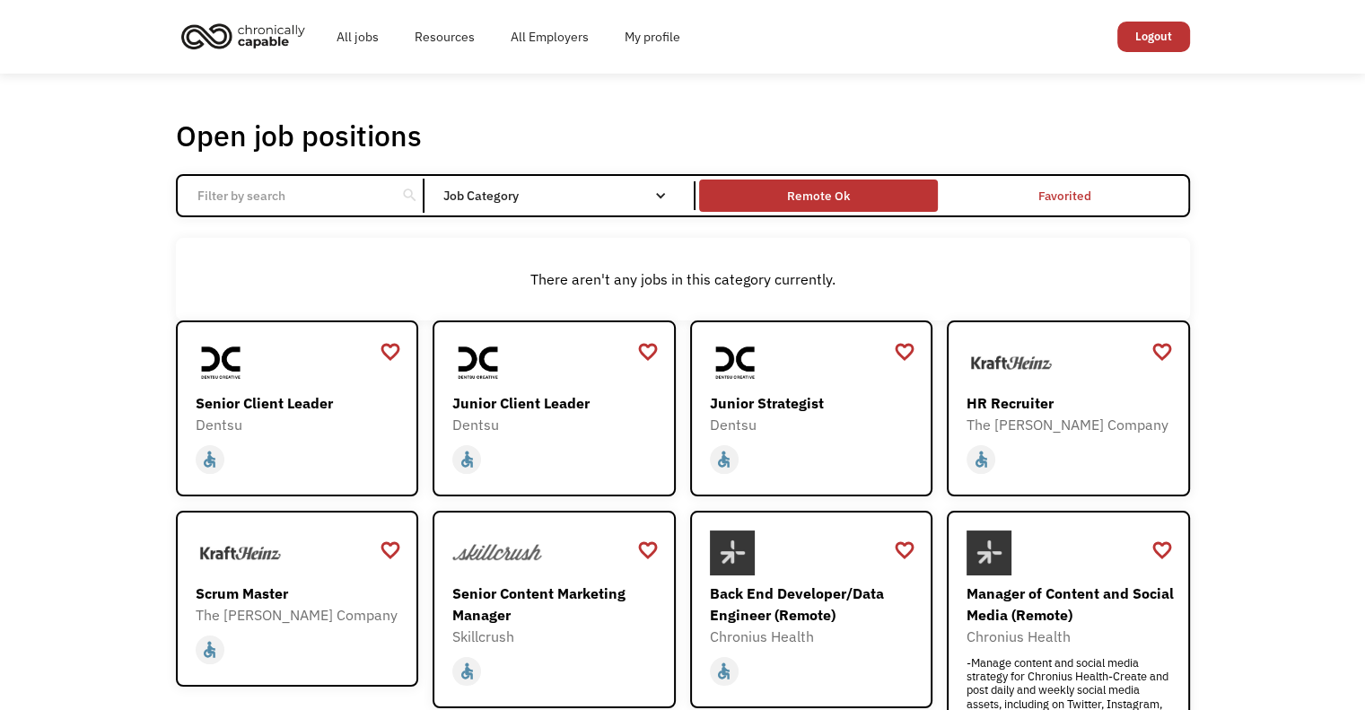
click at [804, 193] on div "Remote Ok" at bounding box center [818, 196] width 63 height 22
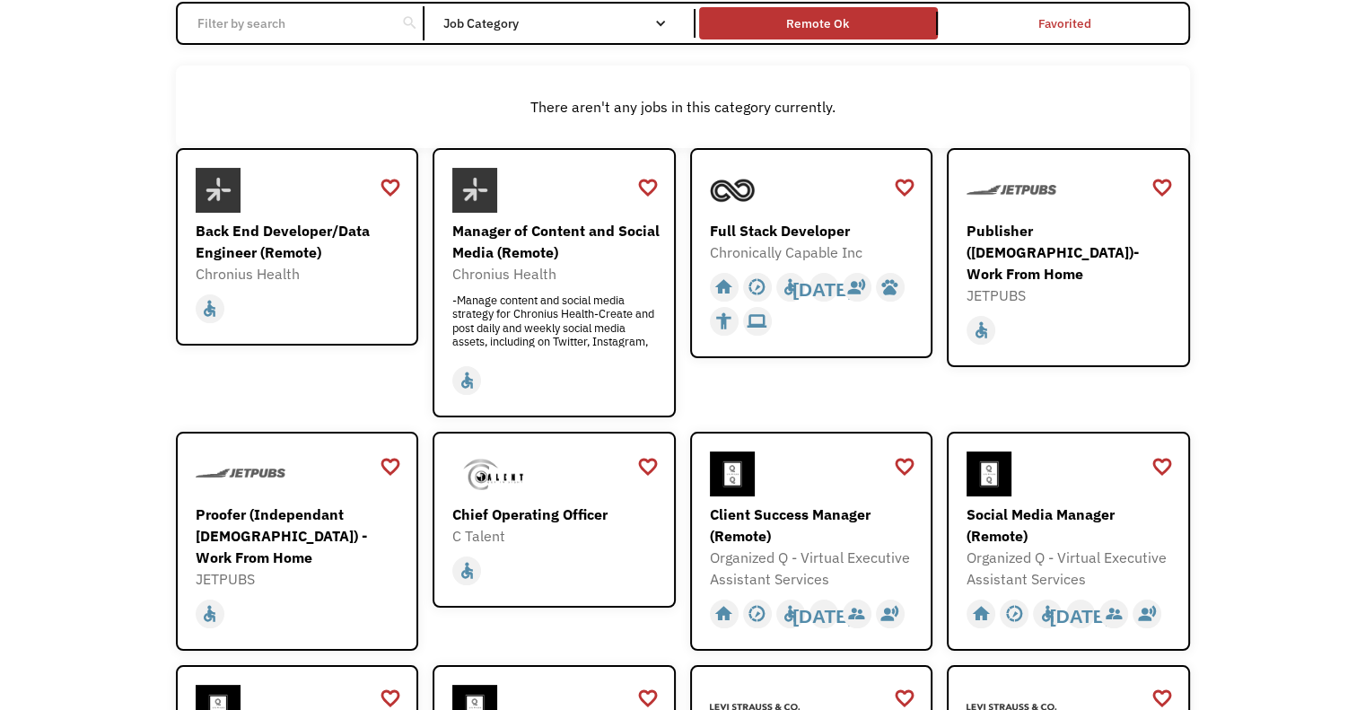
scroll to position [179, 0]
